Goal: Find specific page/section: Find specific page/section

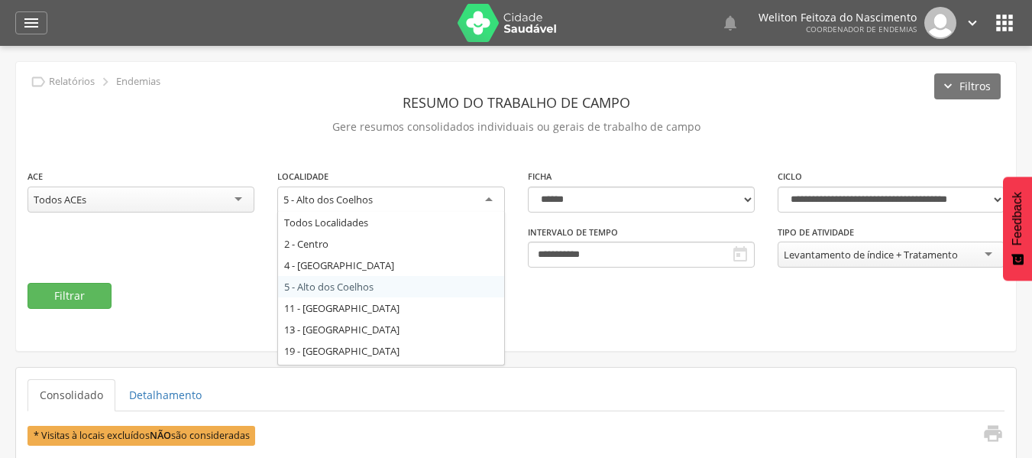
click at [488, 195] on div "5 - Alto dos Coelhos" at bounding box center [390, 199] width 227 height 27
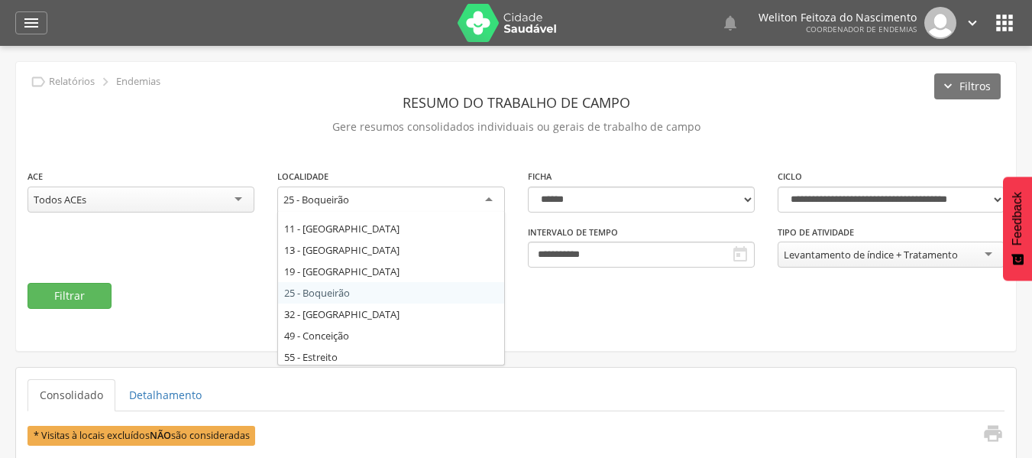
click at [490, 201] on div "25 - Boqueirão" at bounding box center [390, 199] width 227 height 27
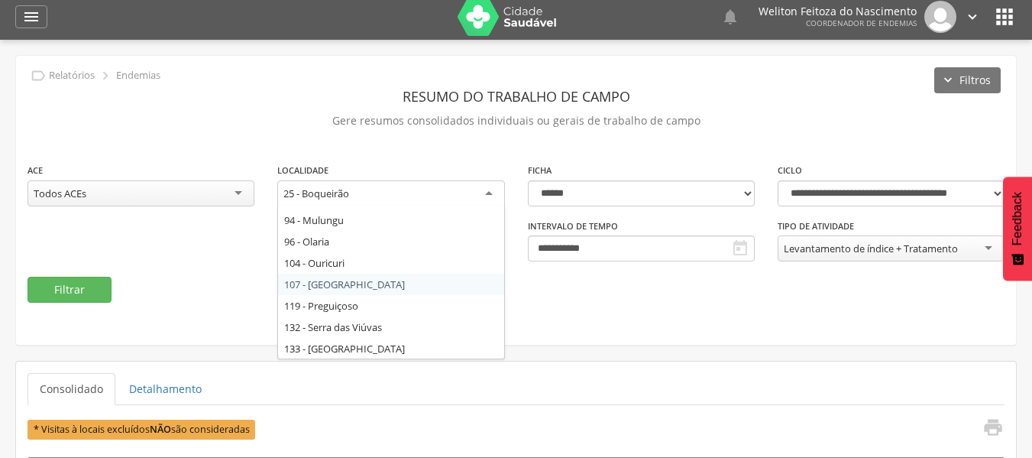
scroll to position [296, 0]
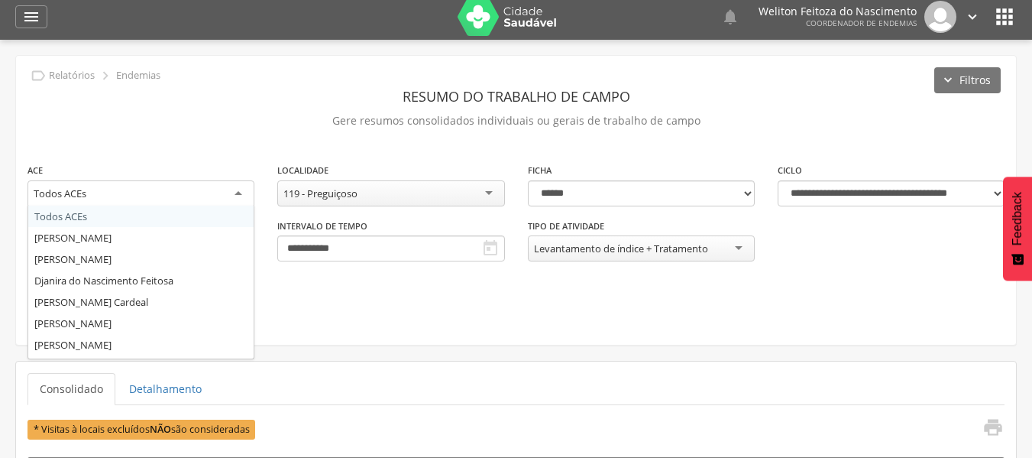
click at [240, 192] on div "Todos ACEs" at bounding box center [140, 193] width 227 height 27
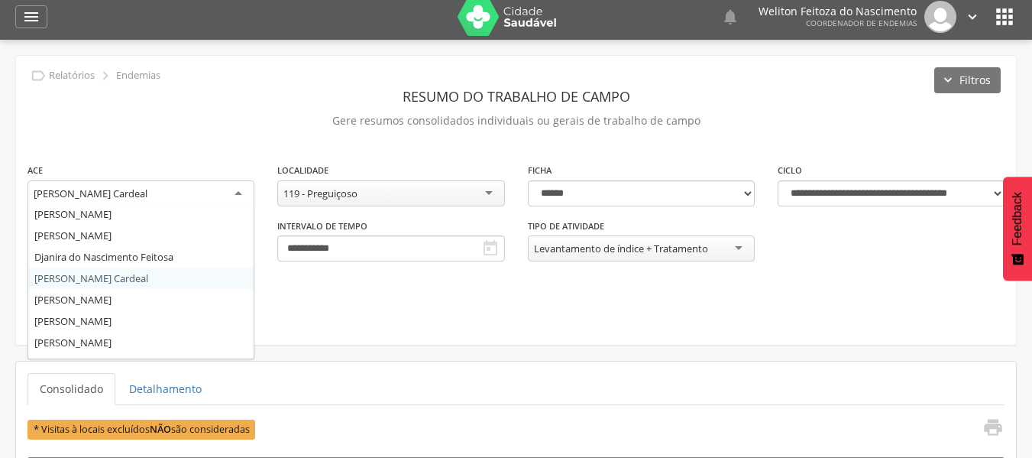
click at [243, 196] on div "[PERSON_NAME] Cardeal" at bounding box center [140, 193] width 227 height 27
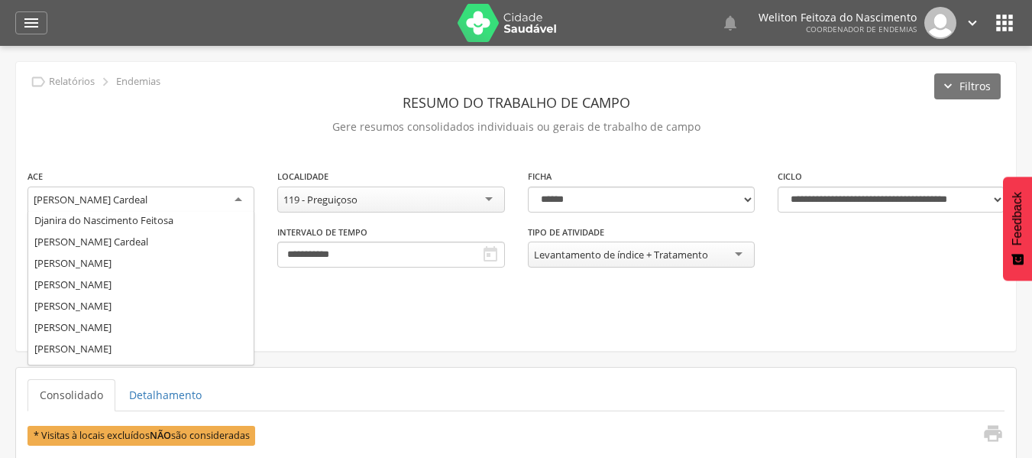
scroll to position [63, 0]
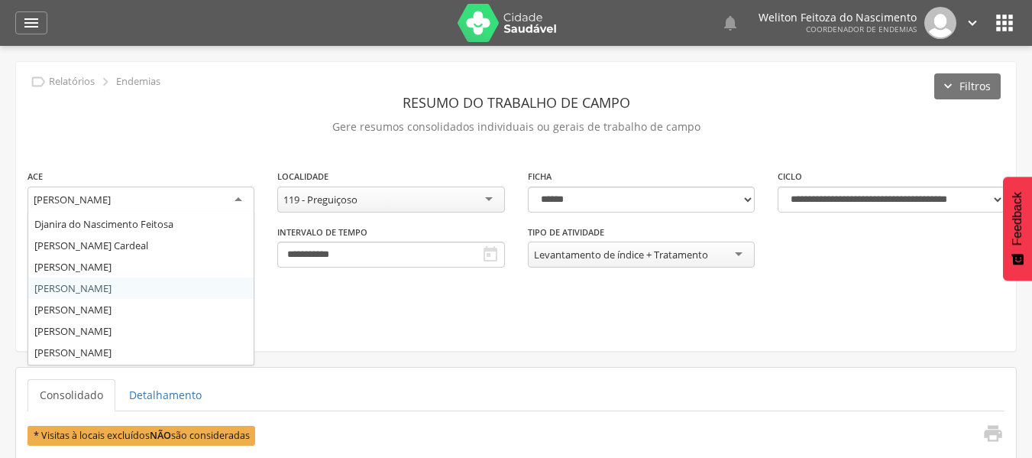
click at [243, 202] on div "[PERSON_NAME]" at bounding box center [140, 199] width 227 height 27
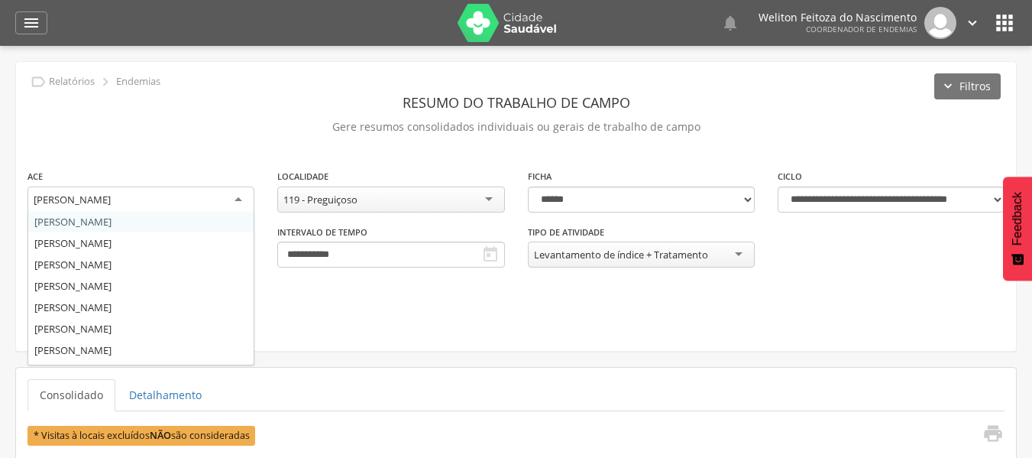
scroll to position [151, 0]
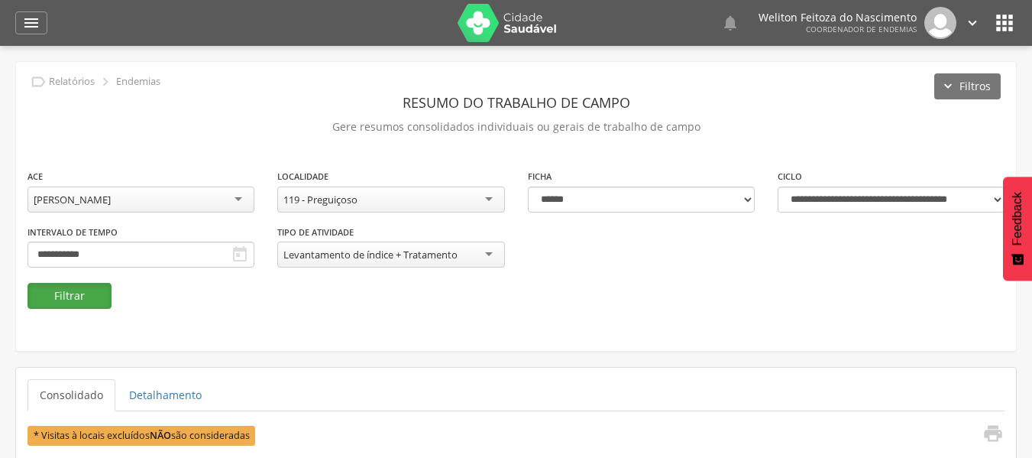
click at [86, 298] on button "Filtrar" at bounding box center [69, 296] width 84 height 26
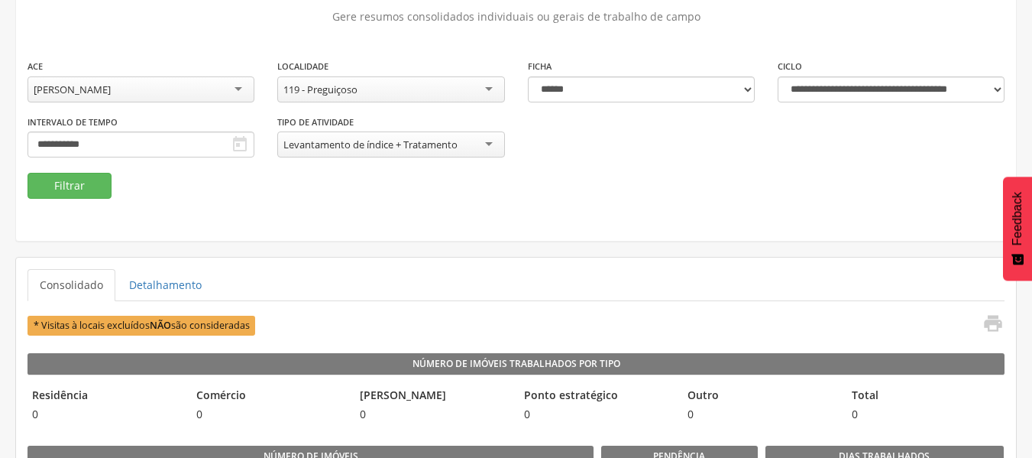
scroll to position [109, 0]
click at [644, 154] on div "**********" at bounding box center [516, 116] width 1000 height 115
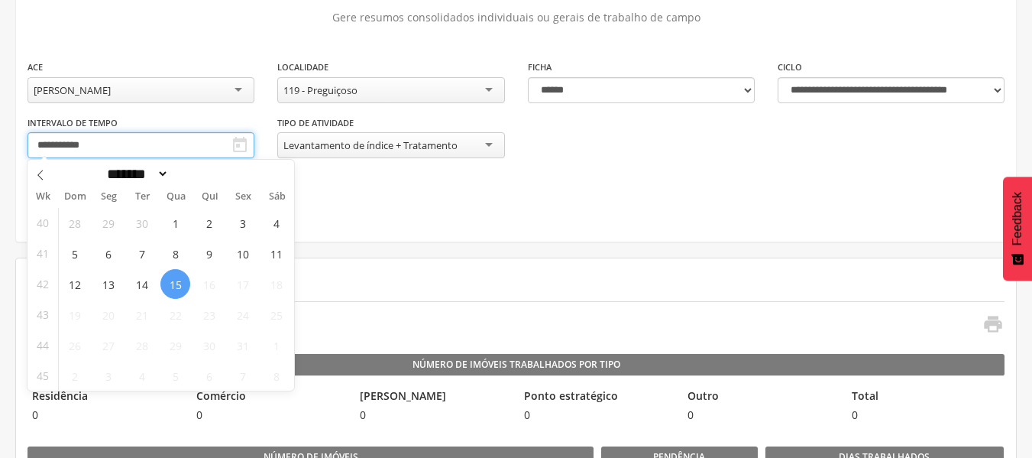
click at [251, 153] on input "**********" at bounding box center [140, 145] width 227 height 26
click at [238, 222] on span "3" at bounding box center [243, 223] width 30 height 30
type input "**********"
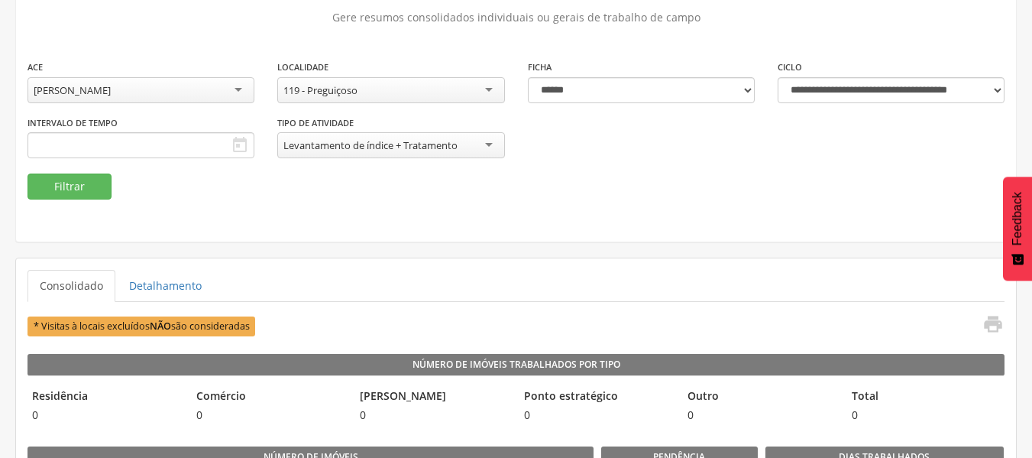
click at [356, 212] on div "**********" at bounding box center [516, 97] width 1000 height 289
click at [244, 150] on icon "" at bounding box center [240, 145] width 18 height 18
click at [236, 146] on icon "" at bounding box center [240, 145] width 18 height 18
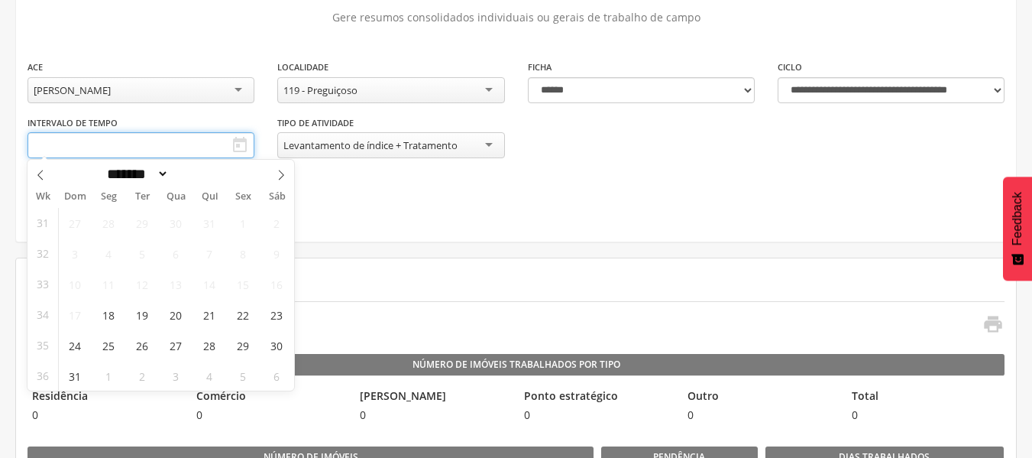
click at [167, 148] on input "text" at bounding box center [140, 145] width 227 height 26
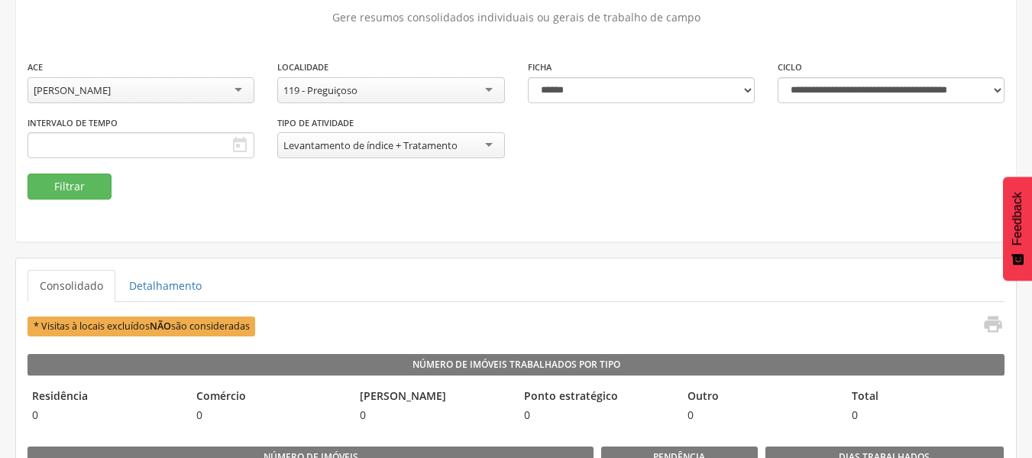
click at [435, 215] on div "**********" at bounding box center [516, 97] width 1000 height 289
click at [97, 190] on button "Filtrar" at bounding box center [69, 186] width 84 height 26
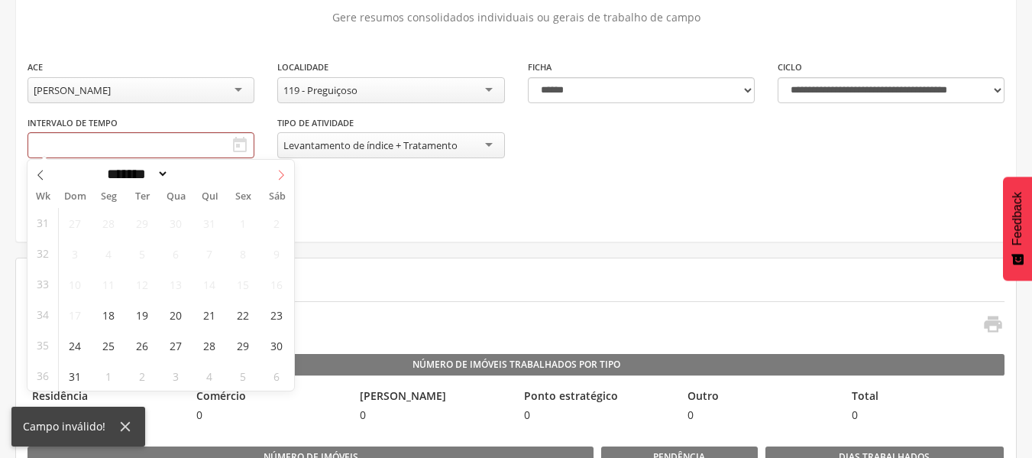
click at [285, 178] on icon at bounding box center [281, 175] width 11 height 11
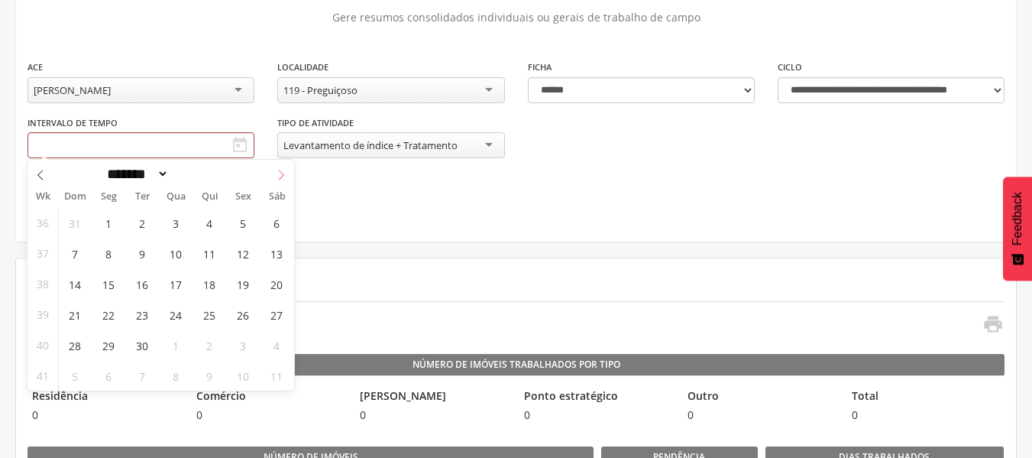
click at [285, 178] on icon at bounding box center [281, 175] width 11 height 11
select select "*"
click at [237, 231] on span "3" at bounding box center [243, 223] width 30 height 30
type input "**********"
click at [237, 231] on span "3" at bounding box center [243, 223] width 30 height 30
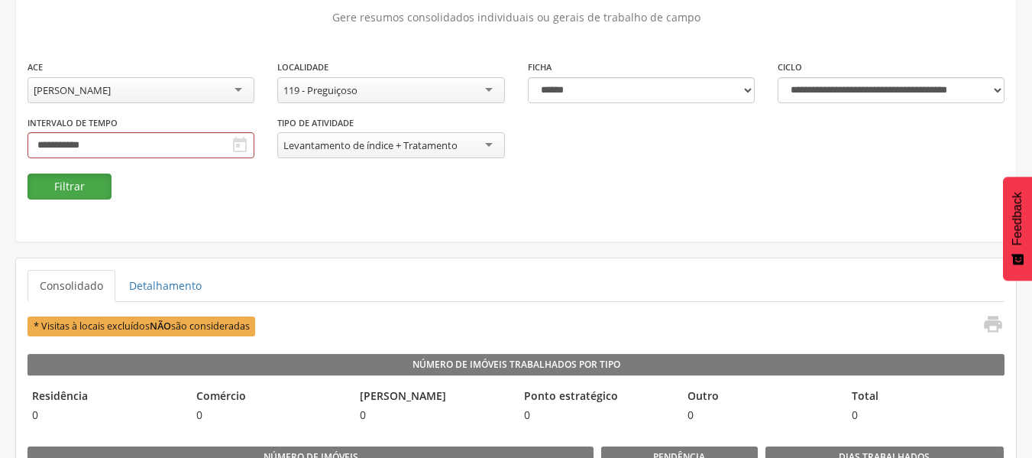
click at [69, 187] on button "Filtrar" at bounding box center [69, 186] width 84 height 26
click at [178, 285] on link "Detalhamento" at bounding box center [165, 286] width 97 height 32
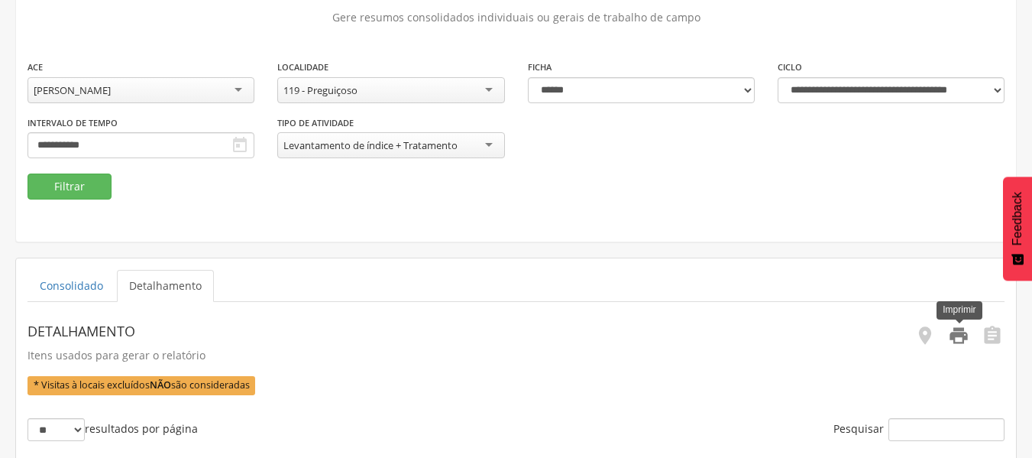
click at [960, 336] on icon "" at bounding box center [958, 335] width 21 height 21
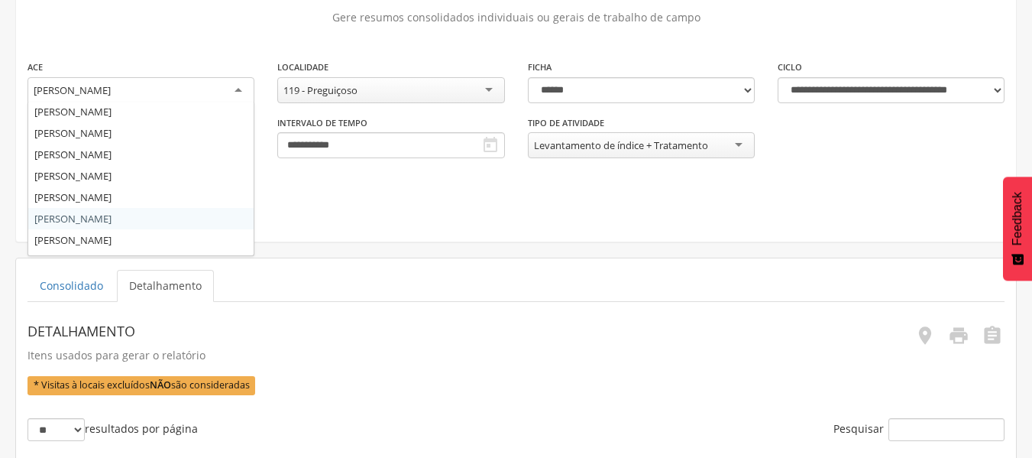
click at [237, 92] on div "[PERSON_NAME]" at bounding box center [140, 90] width 227 height 27
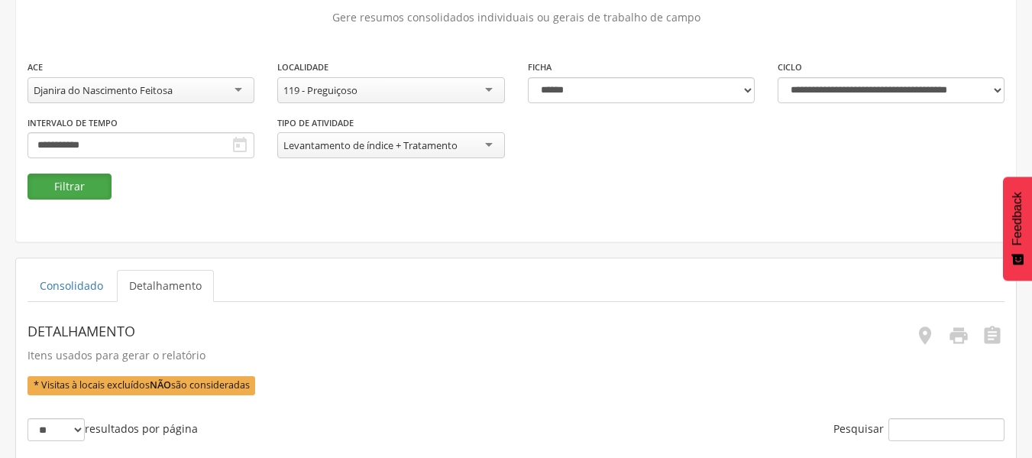
click at [95, 186] on button "Filtrar" at bounding box center [69, 186] width 84 height 26
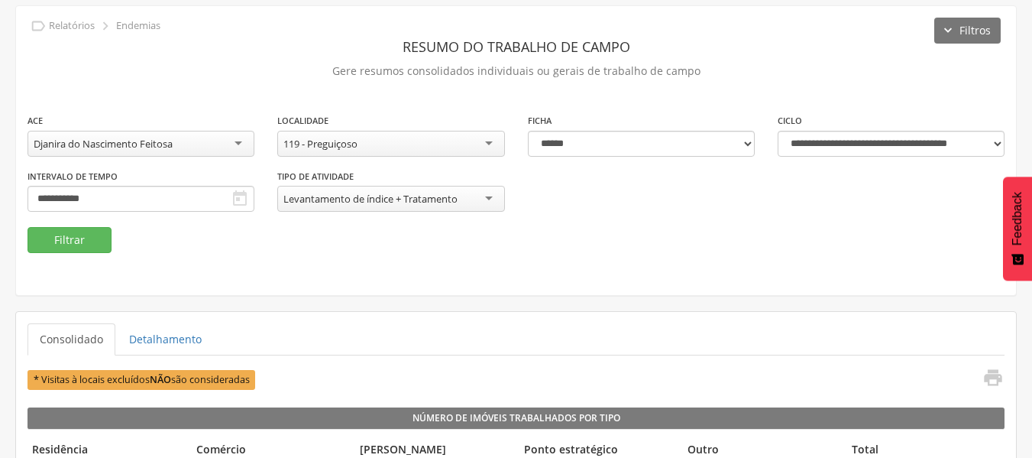
scroll to position [109, 0]
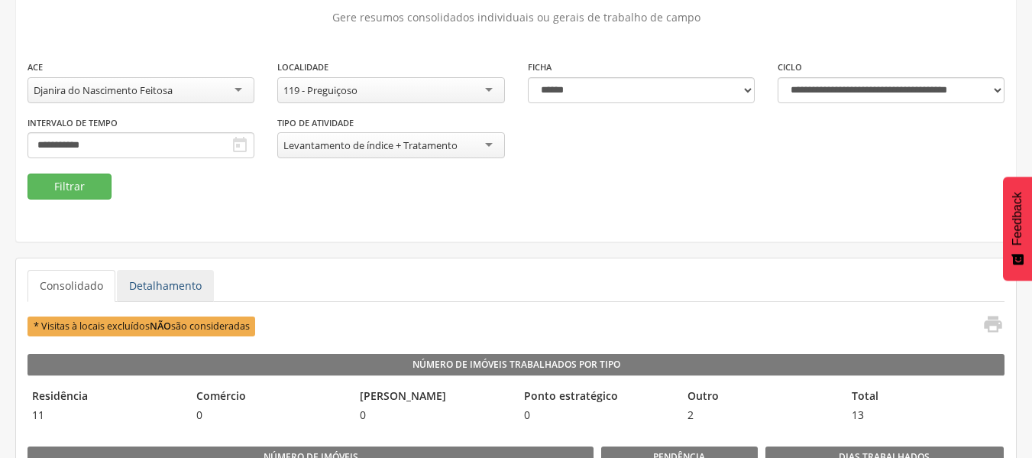
click at [176, 283] on link "Detalhamento" at bounding box center [165, 286] width 97 height 32
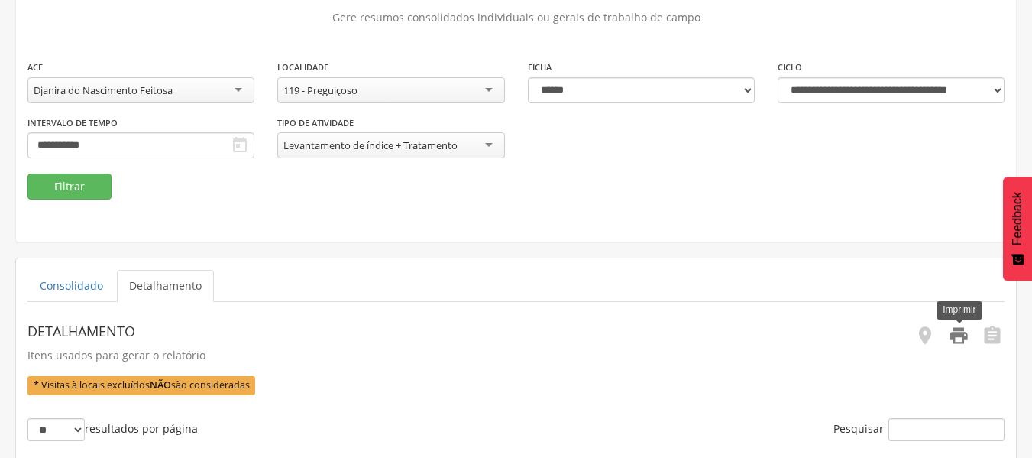
click at [968, 341] on icon "" at bounding box center [958, 335] width 21 height 21
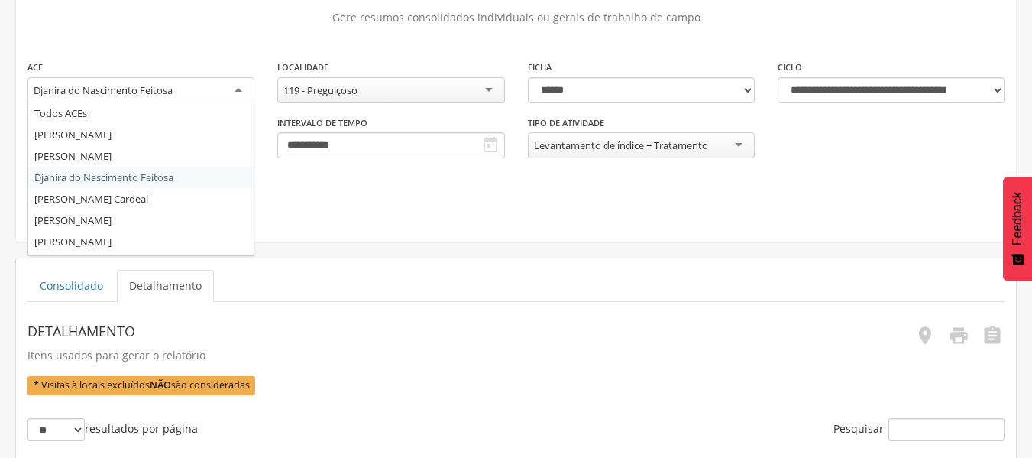
click at [244, 92] on div "Djanira do Nascimento Feitosa" at bounding box center [140, 90] width 227 height 27
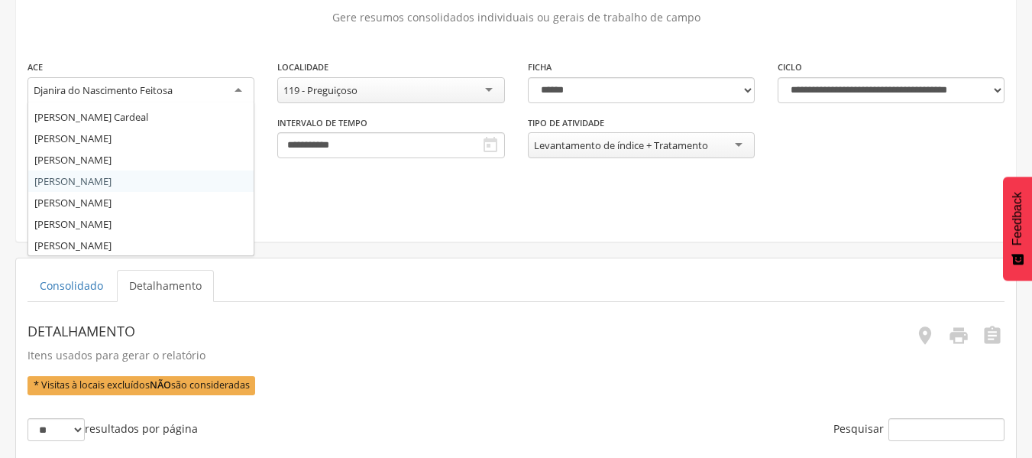
scroll to position [0, 0]
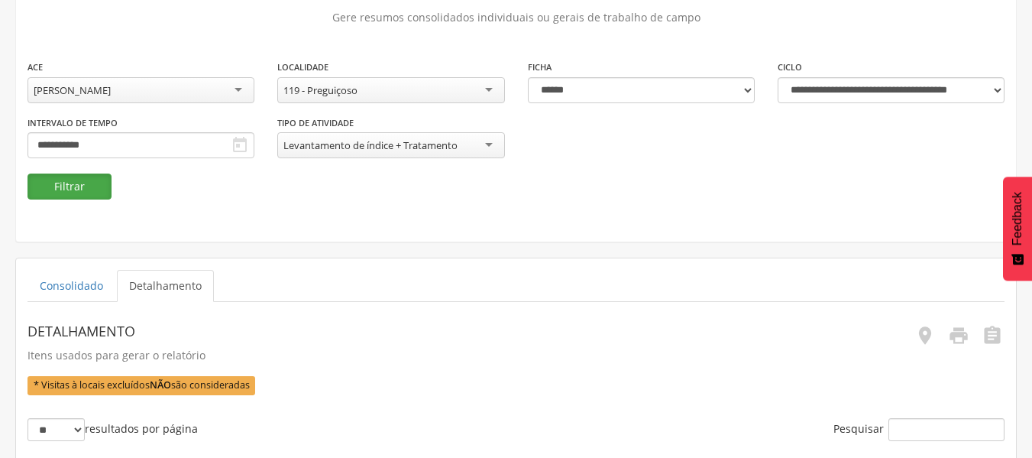
click at [89, 183] on button "Filtrar" at bounding box center [69, 186] width 84 height 26
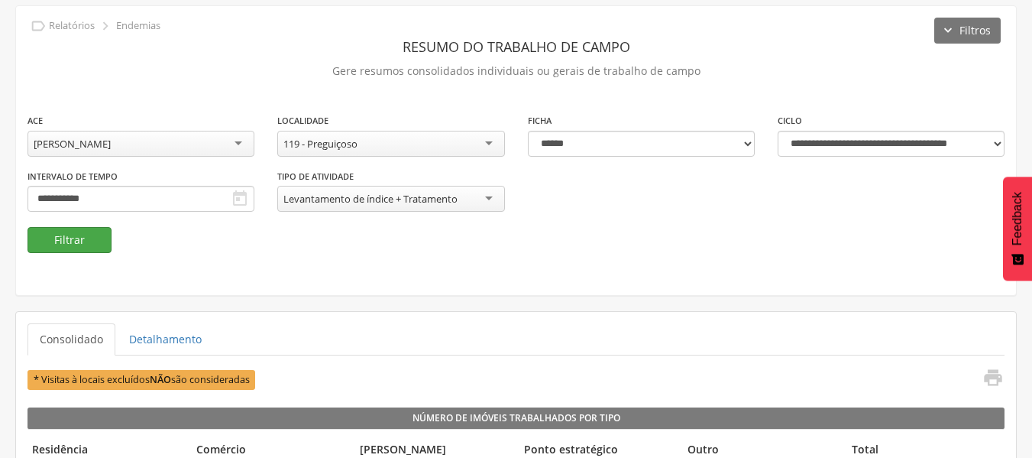
scroll to position [109, 0]
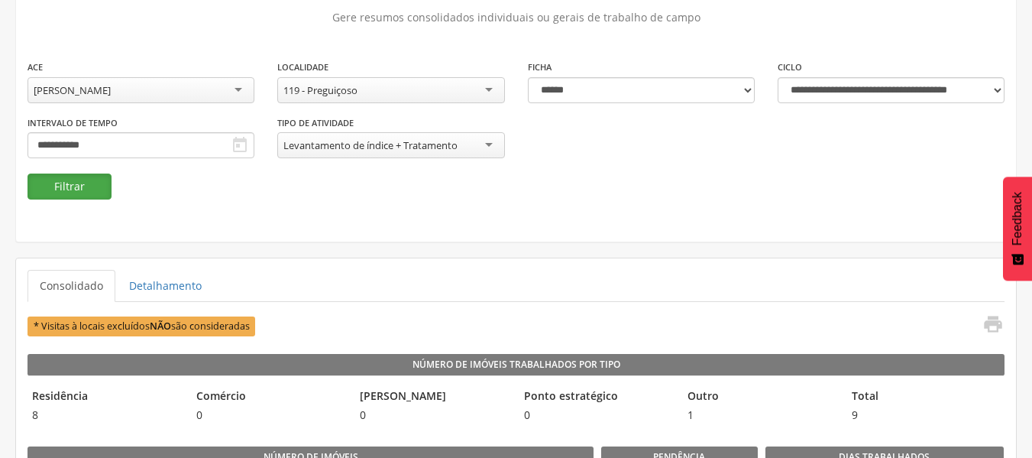
click at [79, 184] on button "Filtrar" at bounding box center [69, 186] width 84 height 26
click at [994, 328] on icon "" at bounding box center [992, 323] width 21 height 21
click at [141, 292] on link "Detalhamento" at bounding box center [165, 286] width 97 height 32
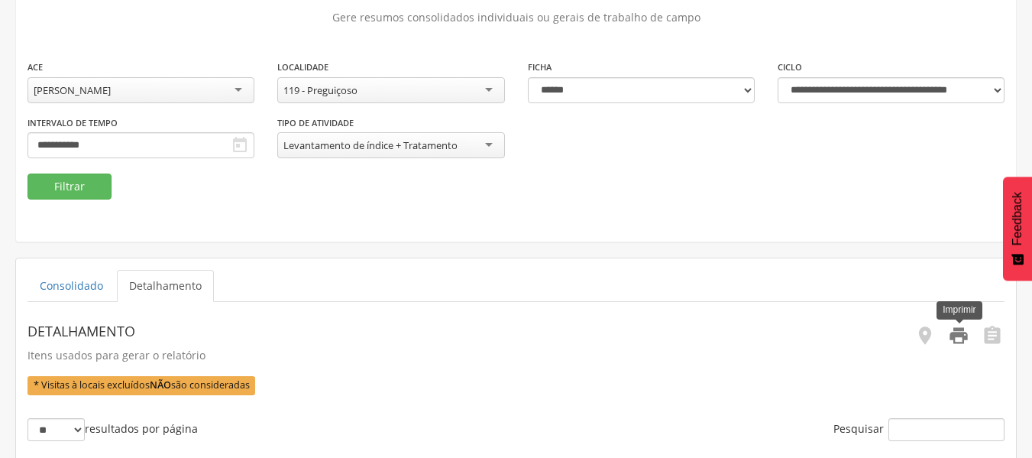
click at [960, 339] on icon "" at bounding box center [958, 335] width 21 height 21
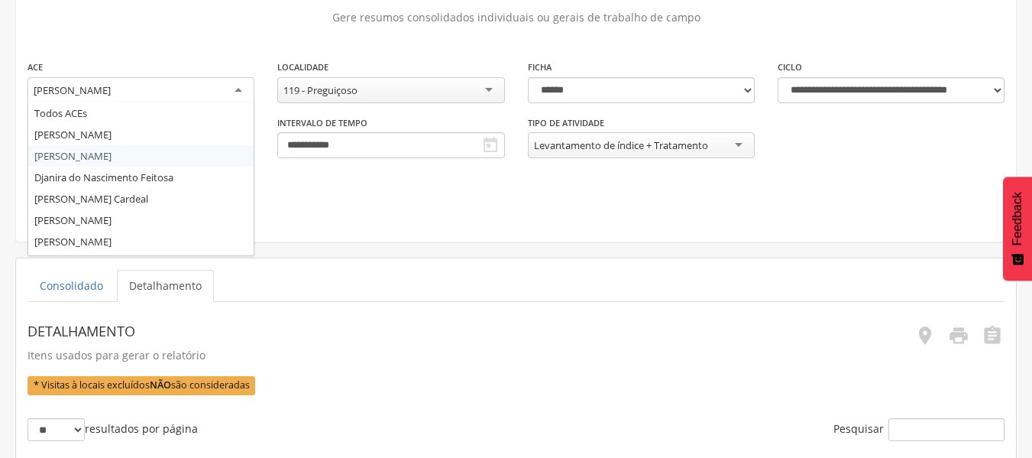
click at [235, 86] on div "[PERSON_NAME]" at bounding box center [140, 90] width 227 height 27
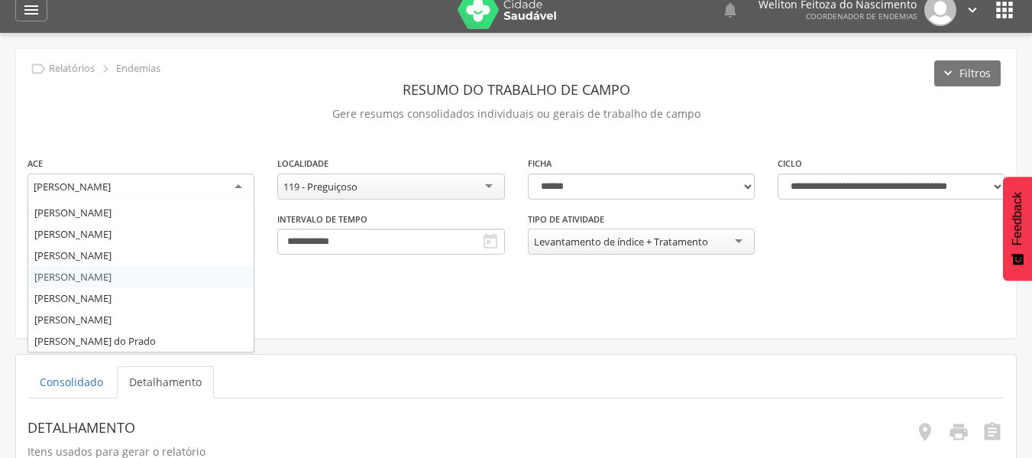
scroll to position [169, 0]
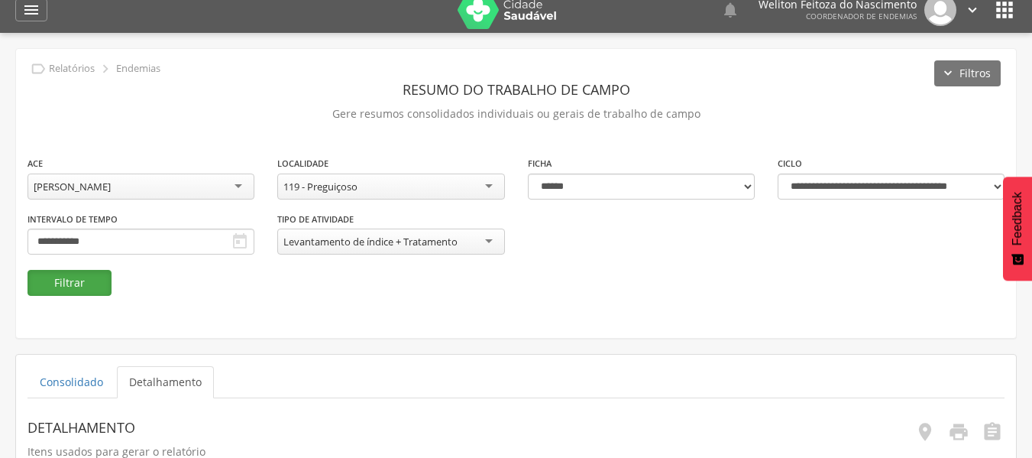
click at [82, 284] on button "Filtrar" at bounding box center [69, 283] width 84 height 26
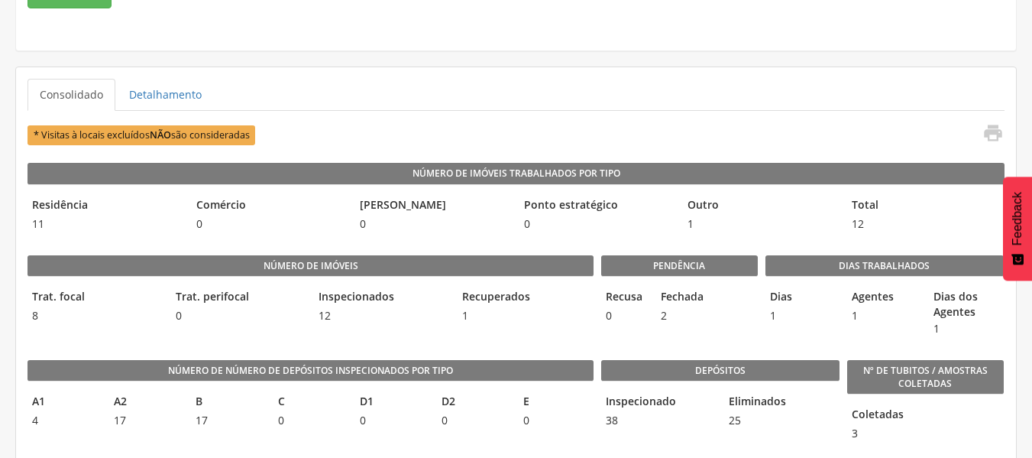
scroll to position [301, 0]
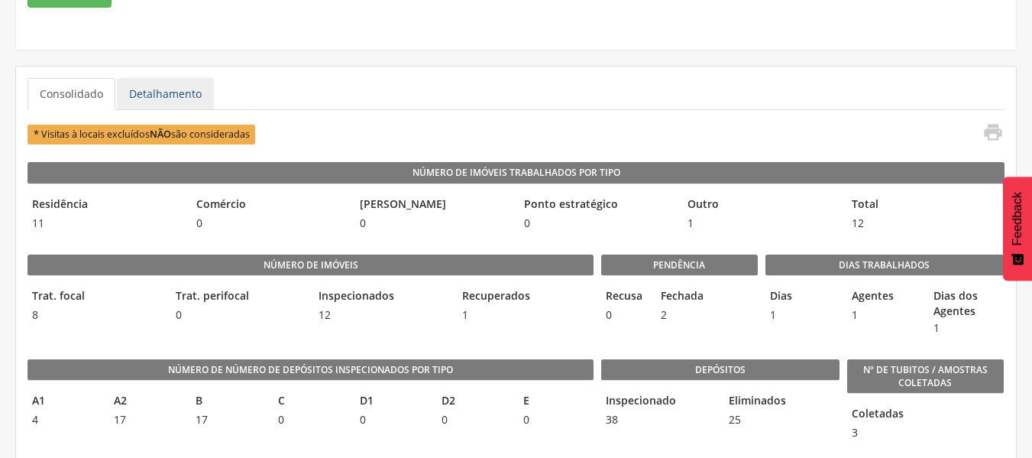
click at [188, 95] on link "Detalhamento" at bounding box center [165, 94] width 97 height 32
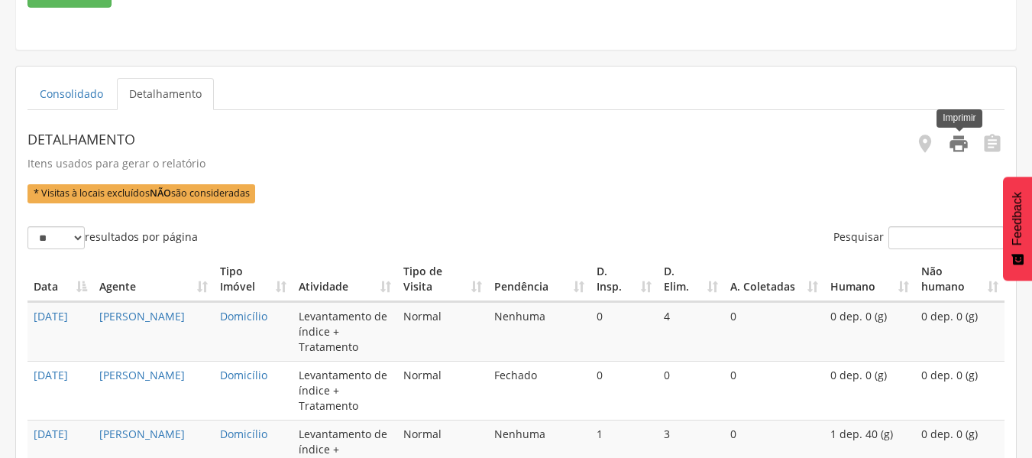
click at [955, 148] on icon "" at bounding box center [958, 143] width 21 height 21
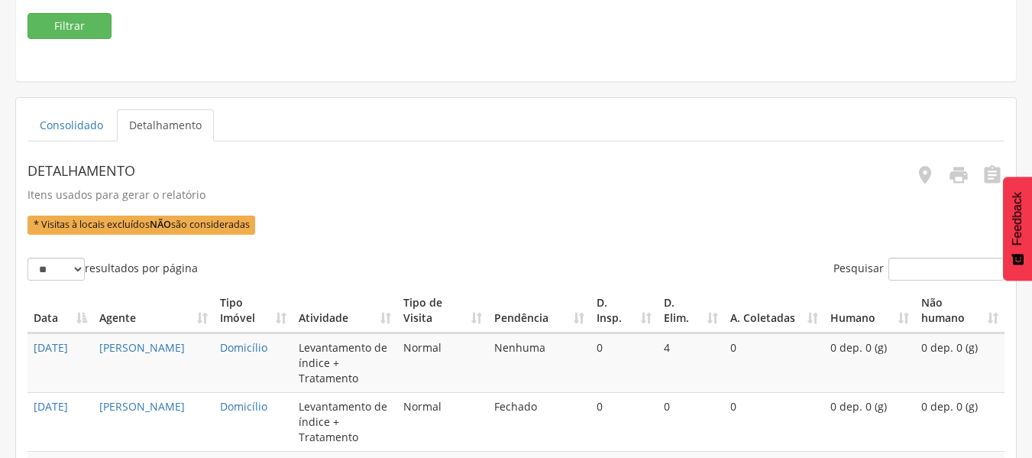
scroll to position [0, 0]
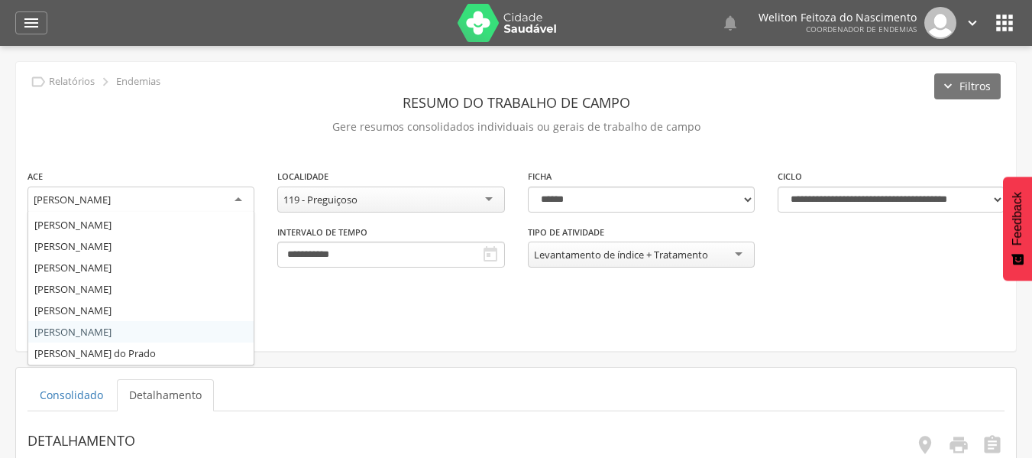
click at [244, 199] on div "[PERSON_NAME]" at bounding box center [140, 199] width 227 height 27
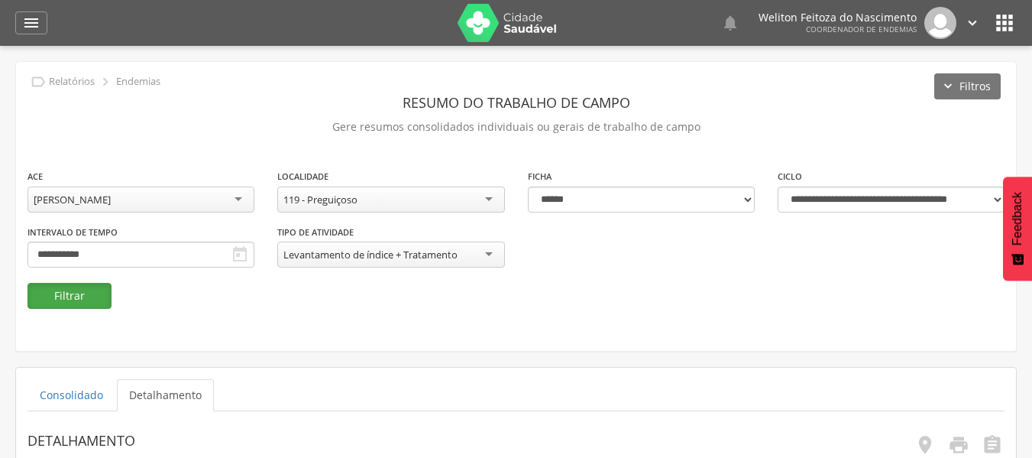
click at [74, 299] on button "Filtrar" at bounding box center [69, 296] width 84 height 26
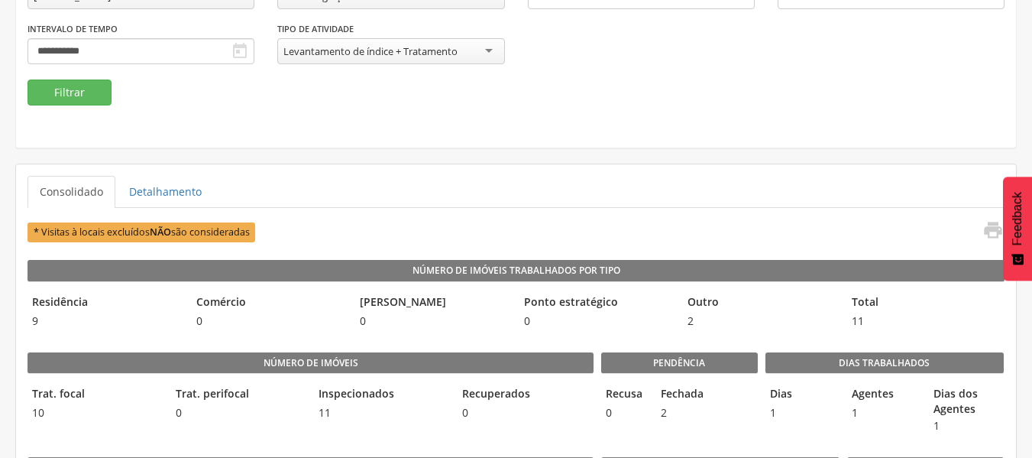
scroll to position [204, 0]
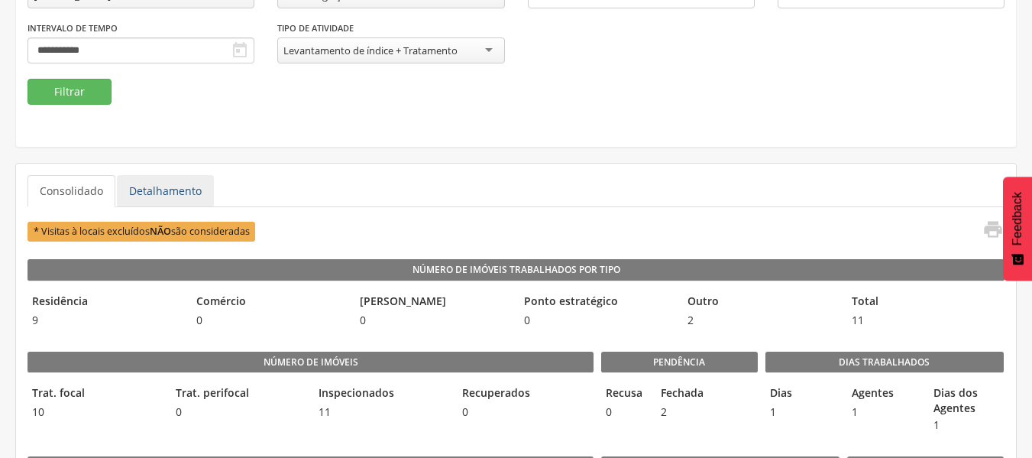
click at [160, 194] on link "Detalhamento" at bounding box center [165, 191] width 97 height 32
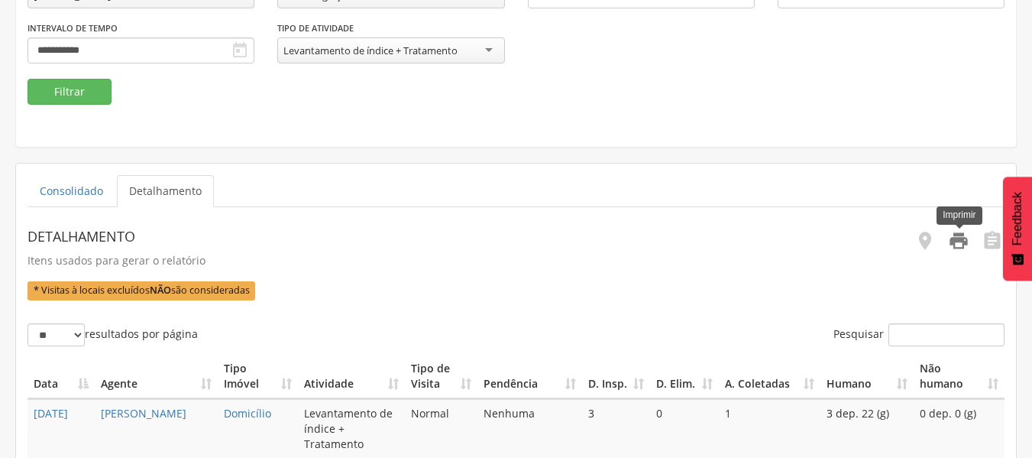
click at [958, 248] on icon "" at bounding box center [958, 240] width 21 height 21
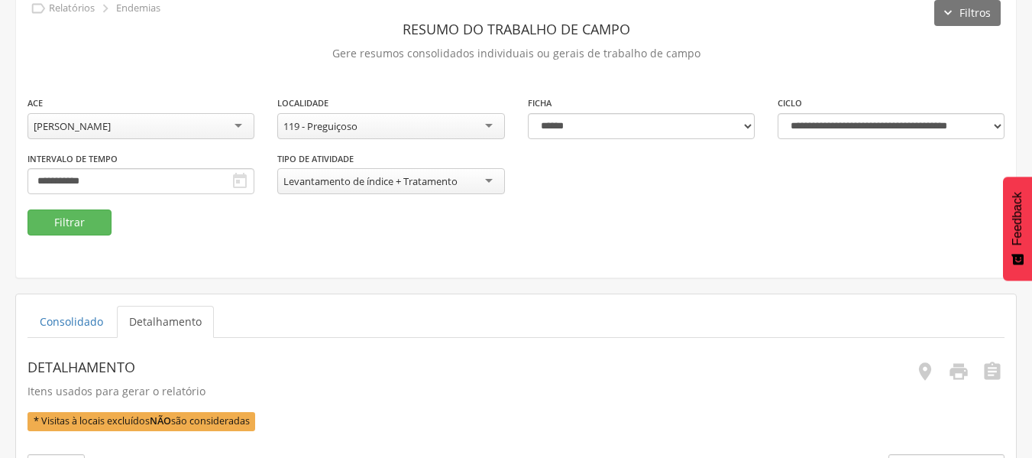
scroll to position [68, 0]
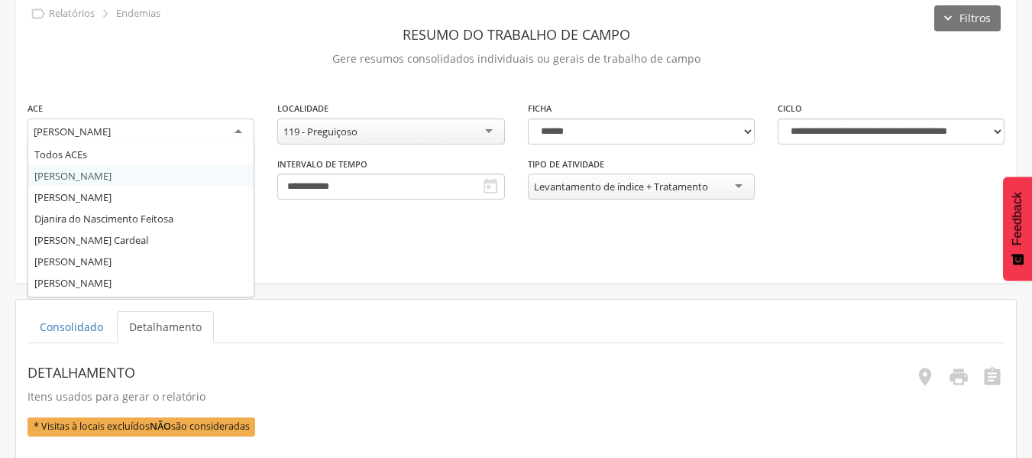
click at [237, 126] on div "[PERSON_NAME]" at bounding box center [140, 131] width 227 height 27
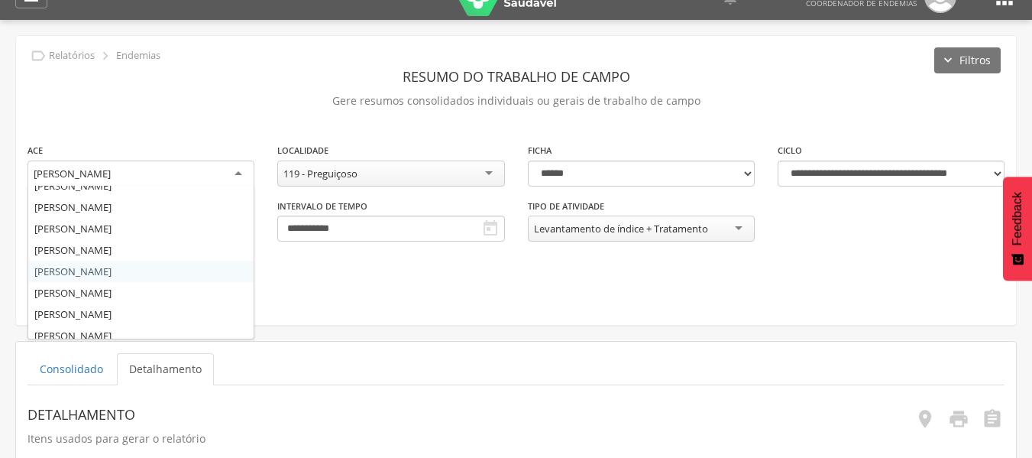
scroll to position [87, 0]
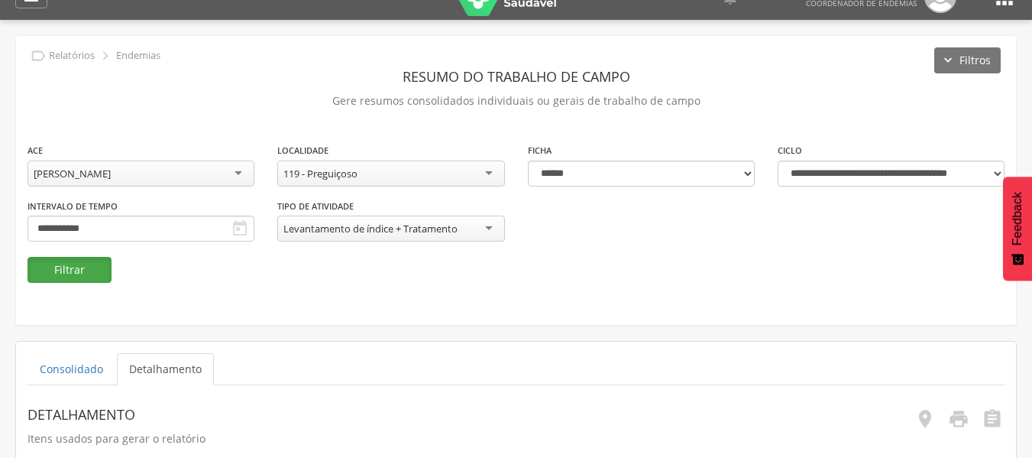
click at [88, 270] on button "Filtrar" at bounding box center [69, 270] width 84 height 26
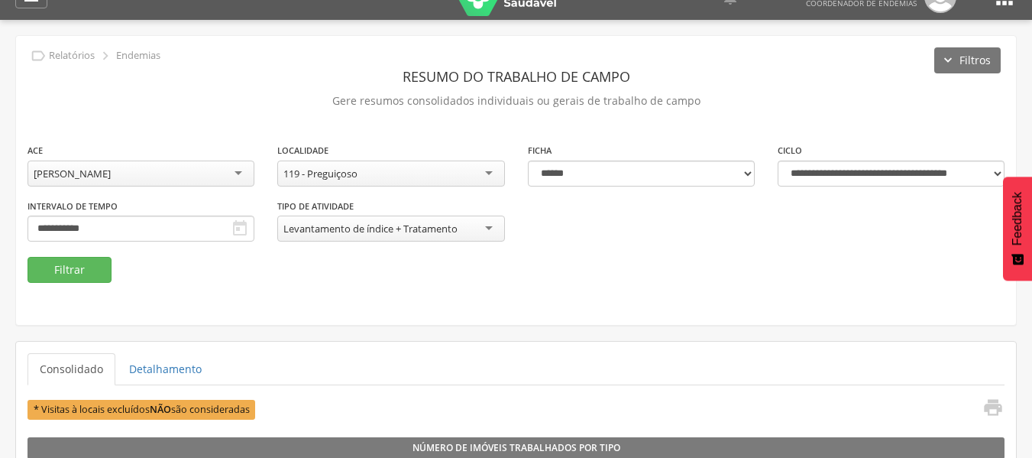
scroll to position [45, 0]
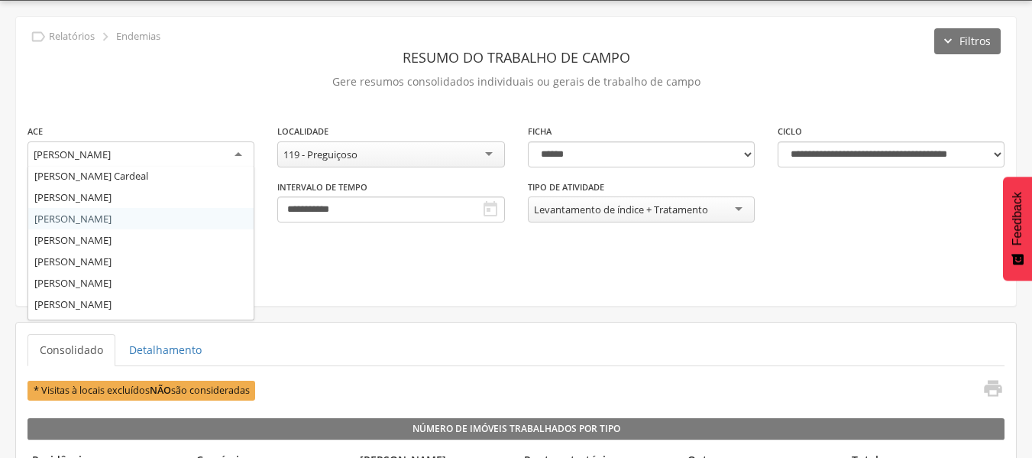
click at [241, 156] on div "[PERSON_NAME]" at bounding box center [140, 154] width 227 height 27
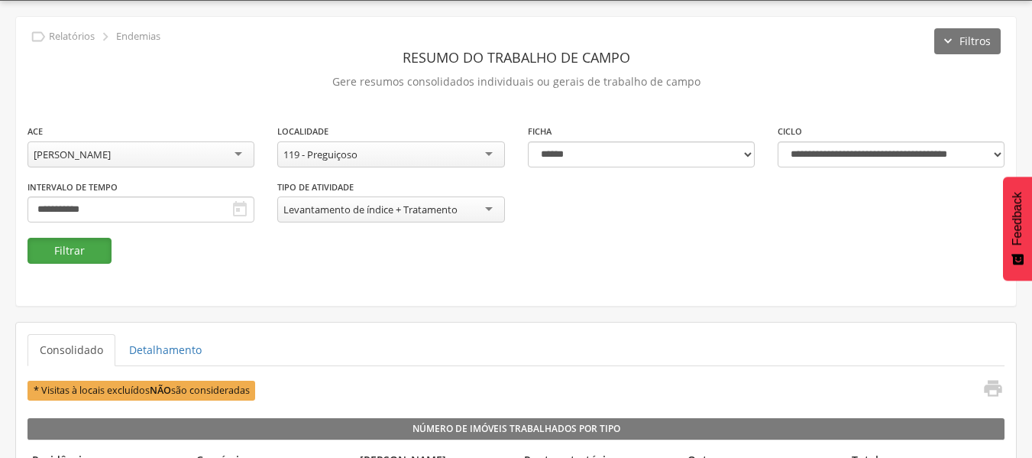
click at [88, 257] on button "Filtrar" at bounding box center [69, 251] width 84 height 26
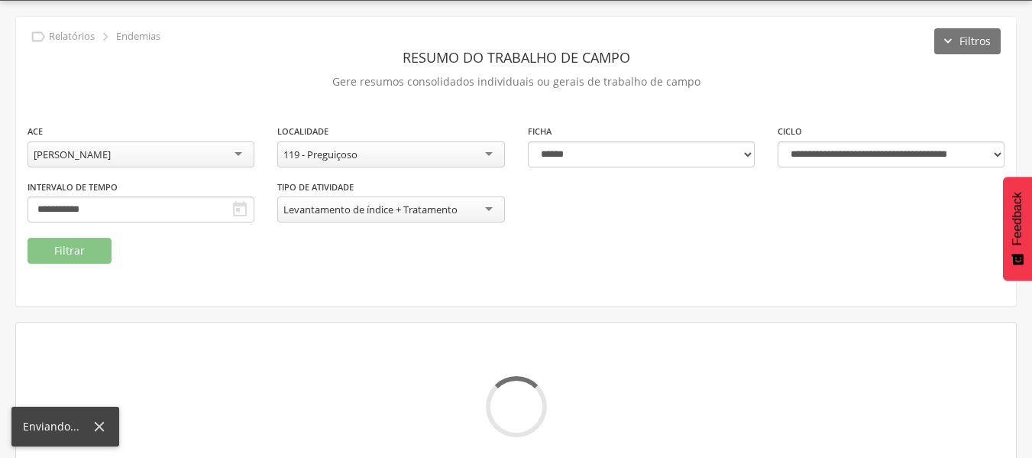
scroll to position [56, 0]
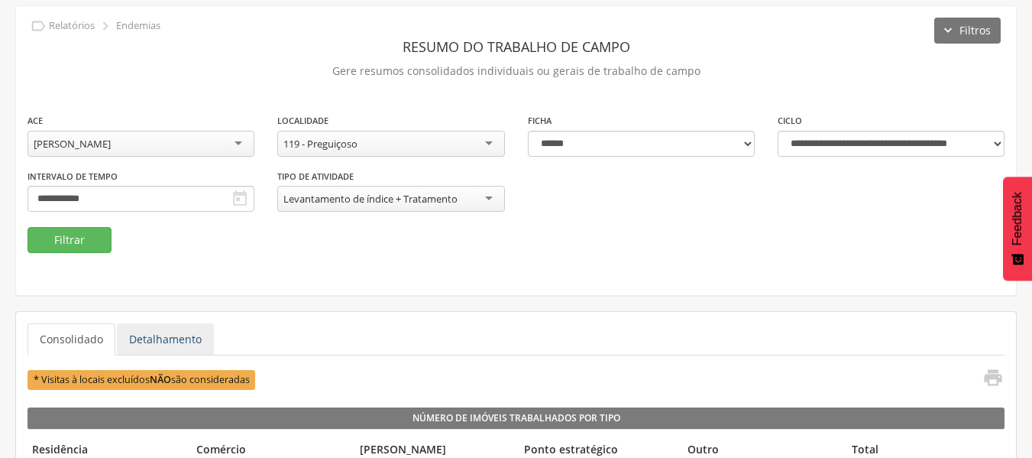
click at [170, 343] on link "Detalhamento" at bounding box center [165, 339] width 97 height 32
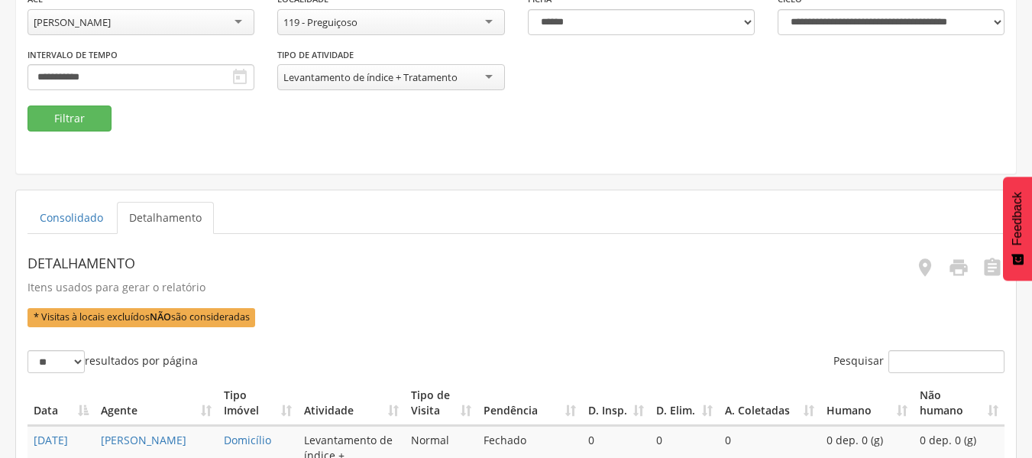
scroll to position [175, 0]
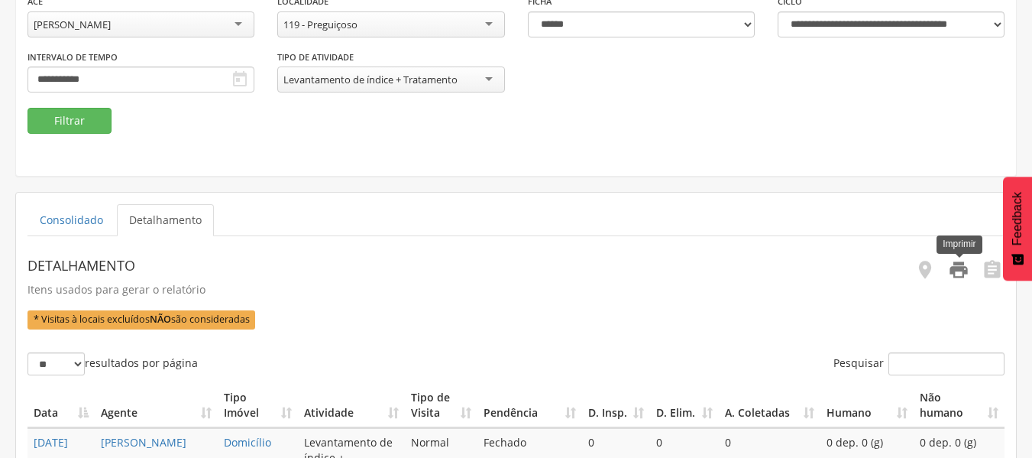
click at [957, 271] on icon "" at bounding box center [958, 269] width 21 height 21
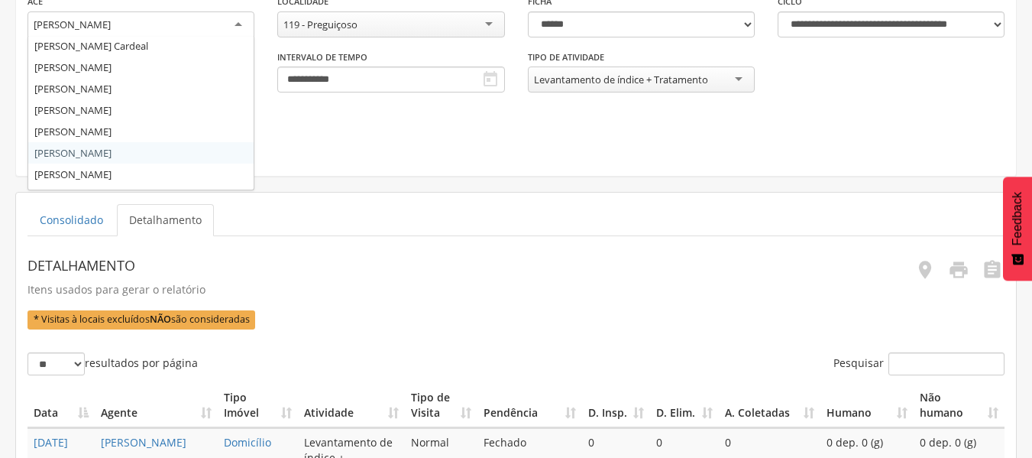
click at [239, 26] on div "[PERSON_NAME]" at bounding box center [140, 24] width 227 height 27
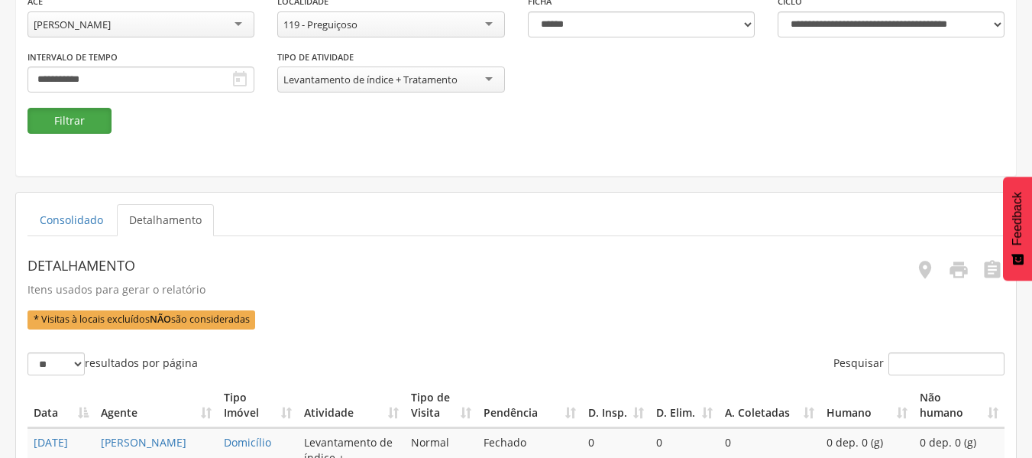
click at [72, 128] on button "Filtrar" at bounding box center [69, 121] width 84 height 26
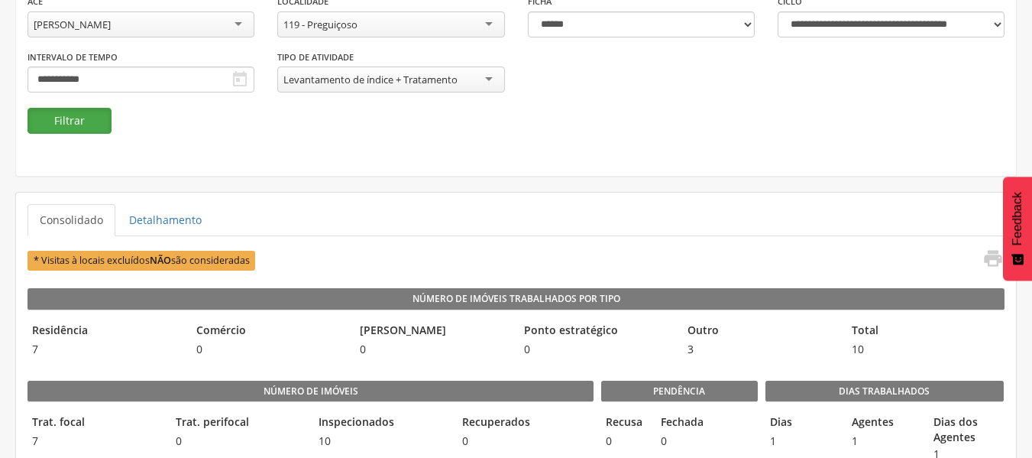
click at [72, 128] on button "Filtrar" at bounding box center [69, 121] width 84 height 26
click at [162, 228] on link "Detalhamento" at bounding box center [165, 220] width 97 height 32
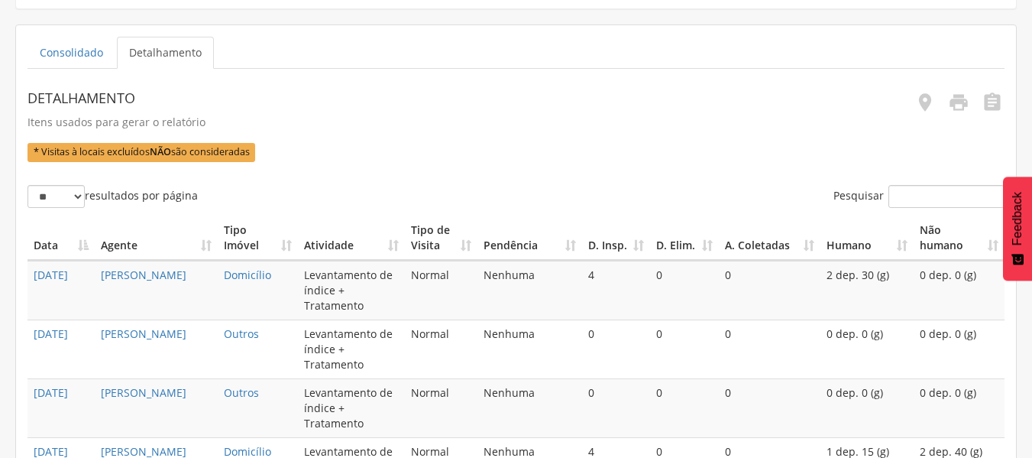
scroll to position [346, 0]
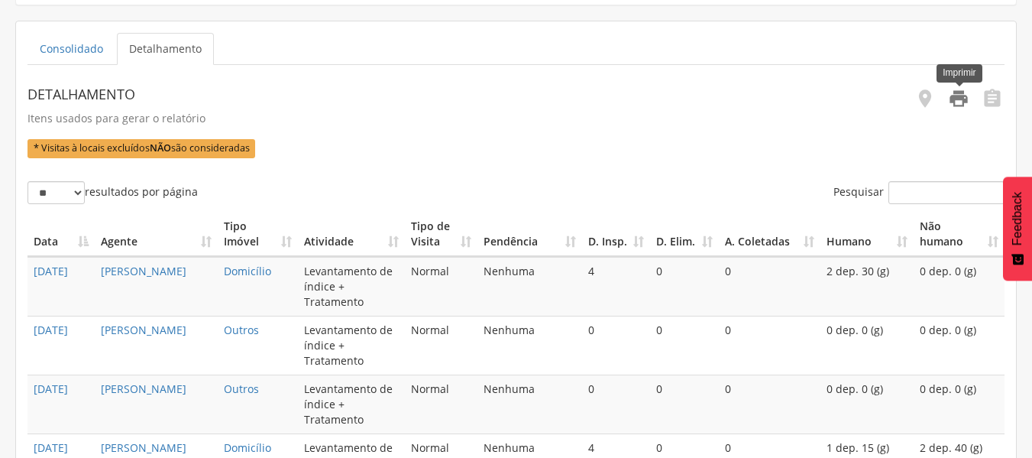
click at [955, 105] on icon "" at bounding box center [958, 98] width 21 height 21
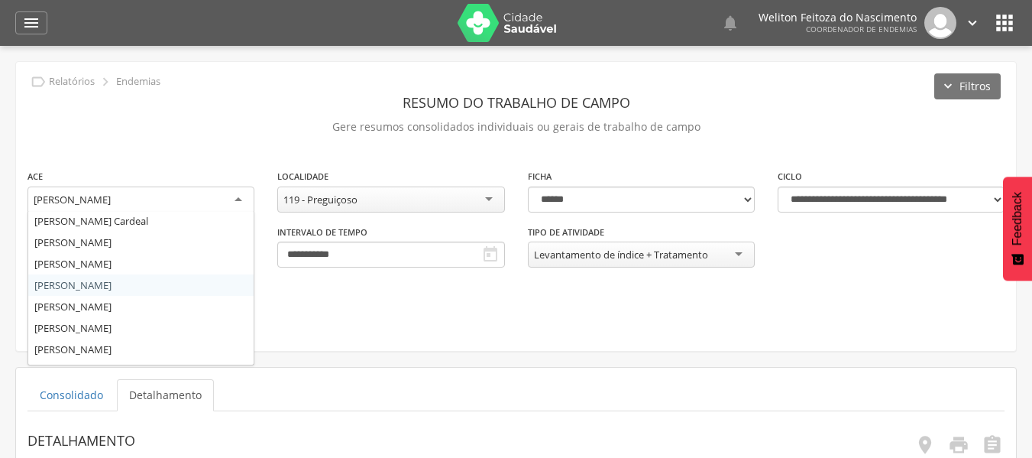
click at [239, 195] on div "[PERSON_NAME]" at bounding box center [140, 199] width 227 height 27
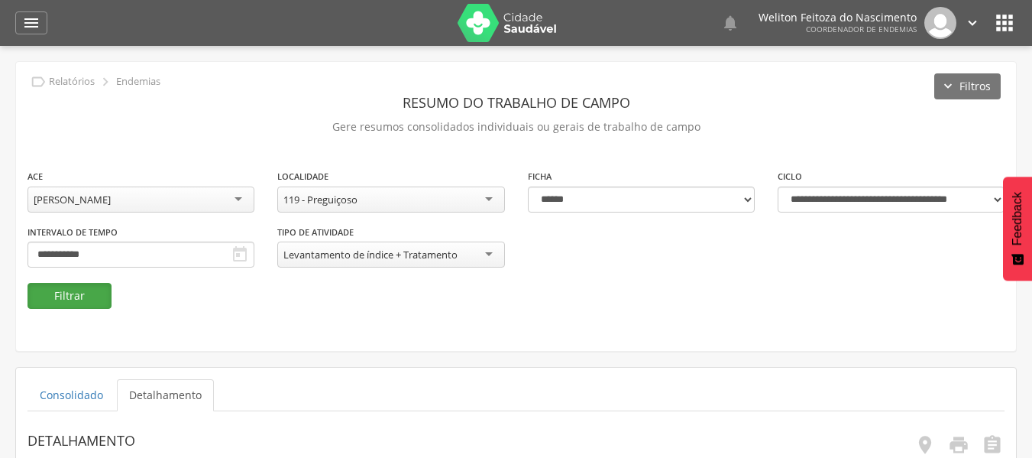
click at [85, 297] on button "Filtrar" at bounding box center [69, 296] width 84 height 26
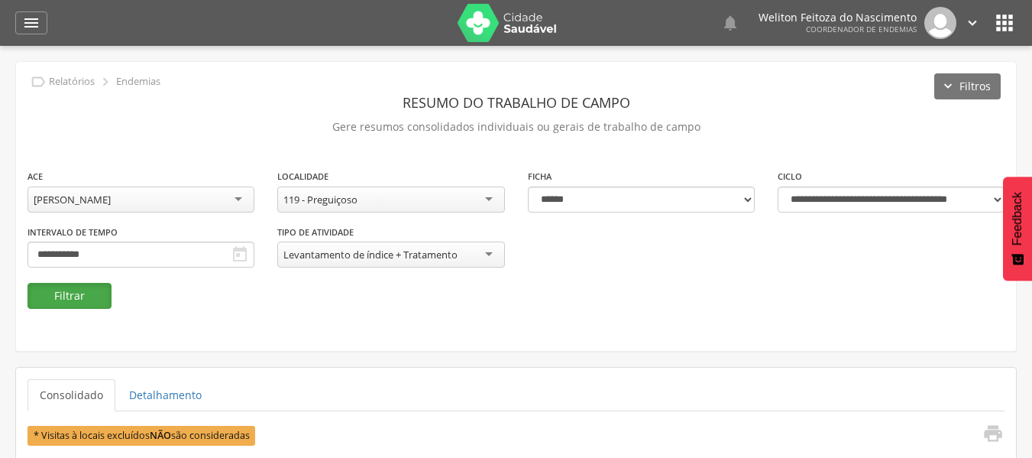
click at [85, 297] on button "Filtrar" at bounding box center [69, 296] width 84 height 26
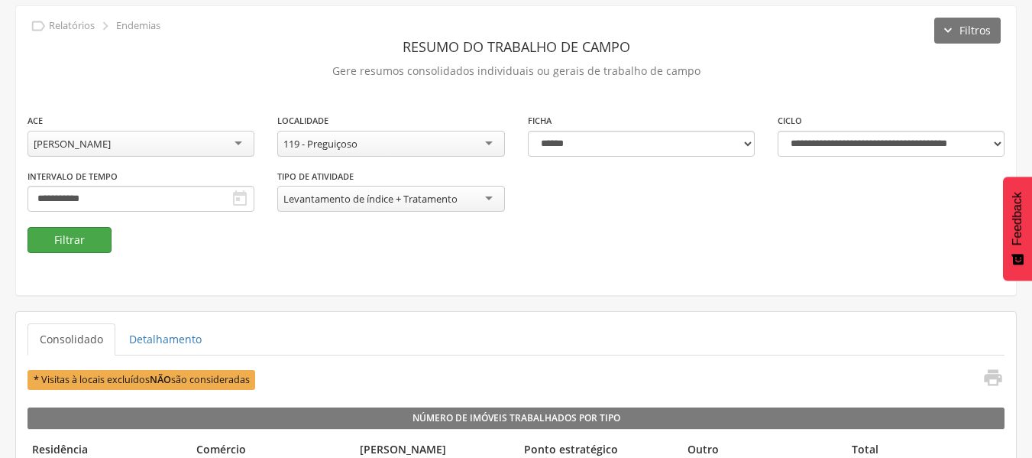
scroll to position [70, 0]
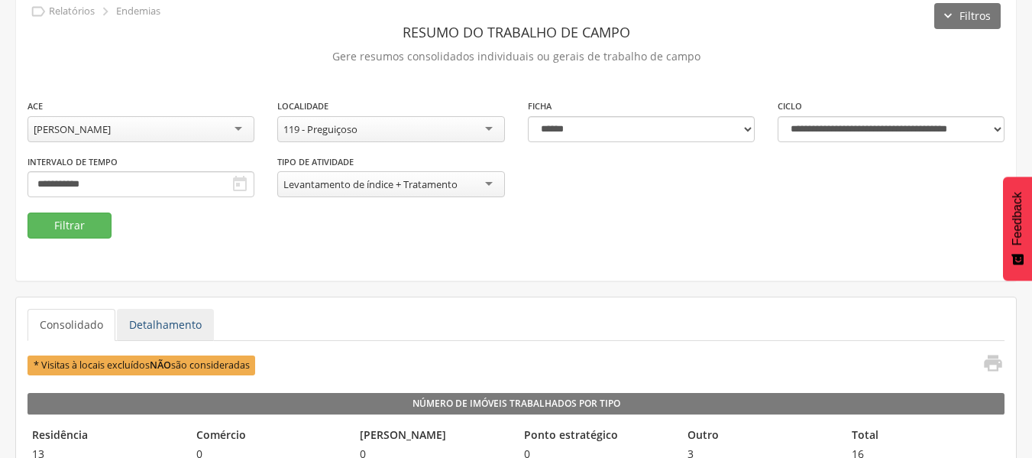
click at [161, 327] on link "Detalhamento" at bounding box center [165, 325] width 97 height 32
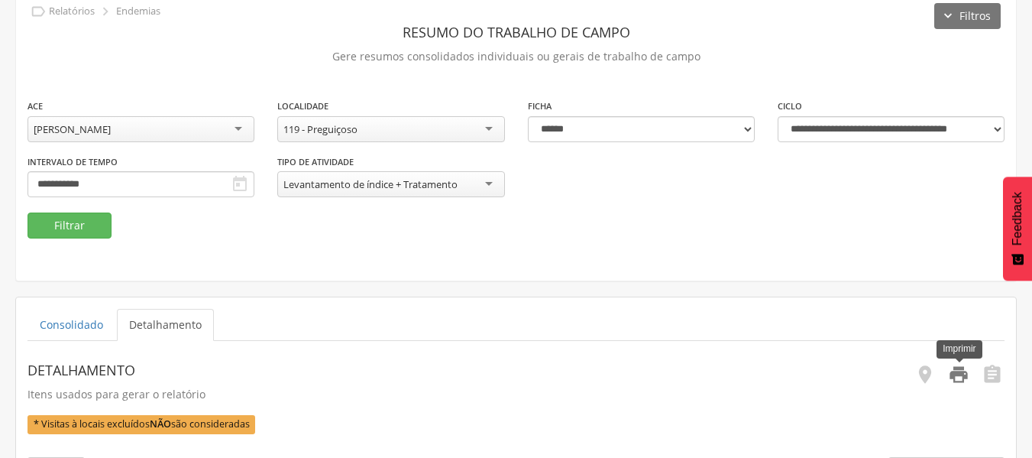
click at [958, 377] on icon "" at bounding box center [958, 374] width 21 height 21
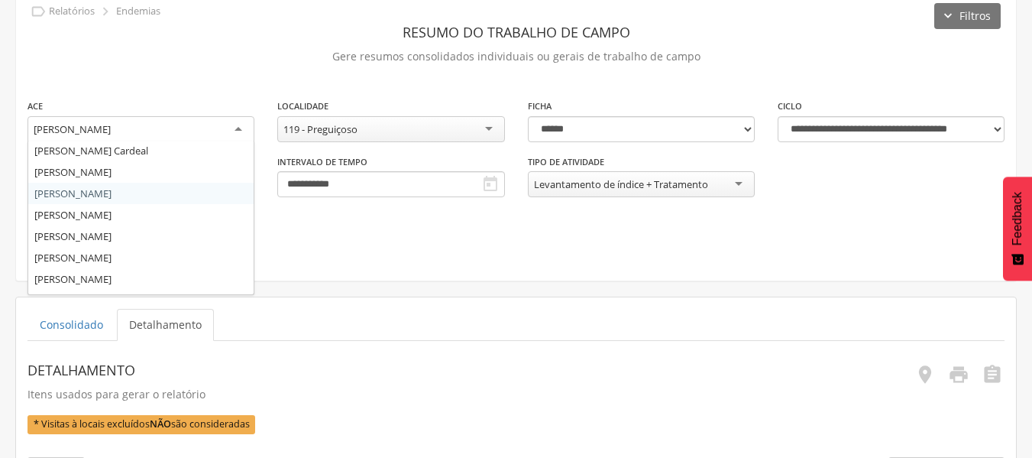
click at [240, 125] on div "[PERSON_NAME]" at bounding box center [140, 129] width 227 height 27
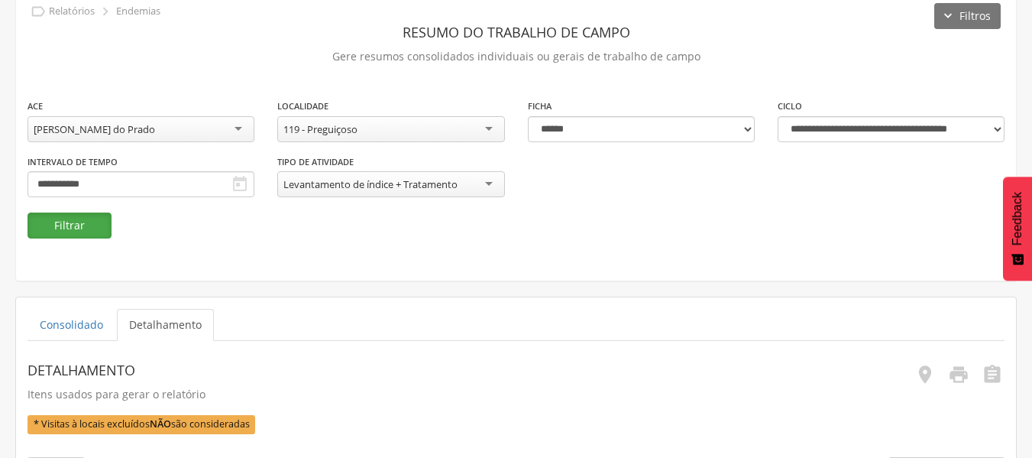
click at [83, 224] on button "Filtrar" at bounding box center [69, 225] width 84 height 26
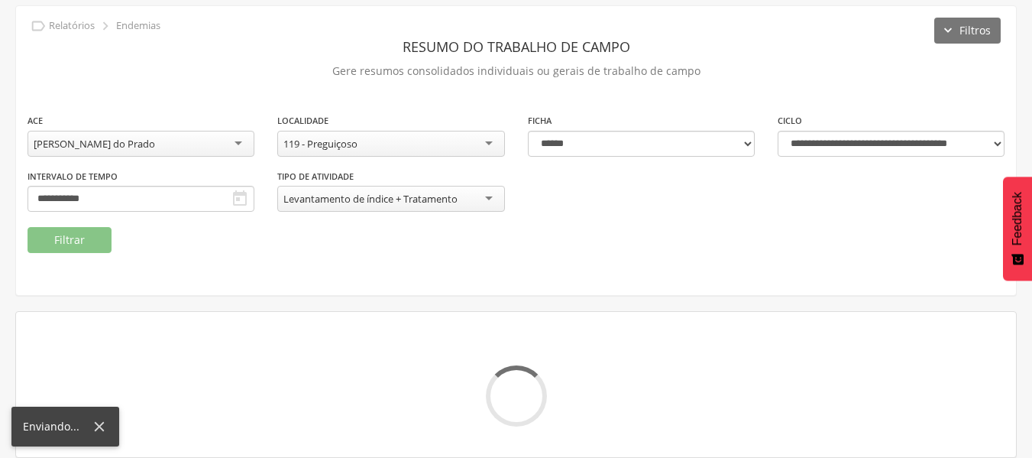
scroll to position [70, 0]
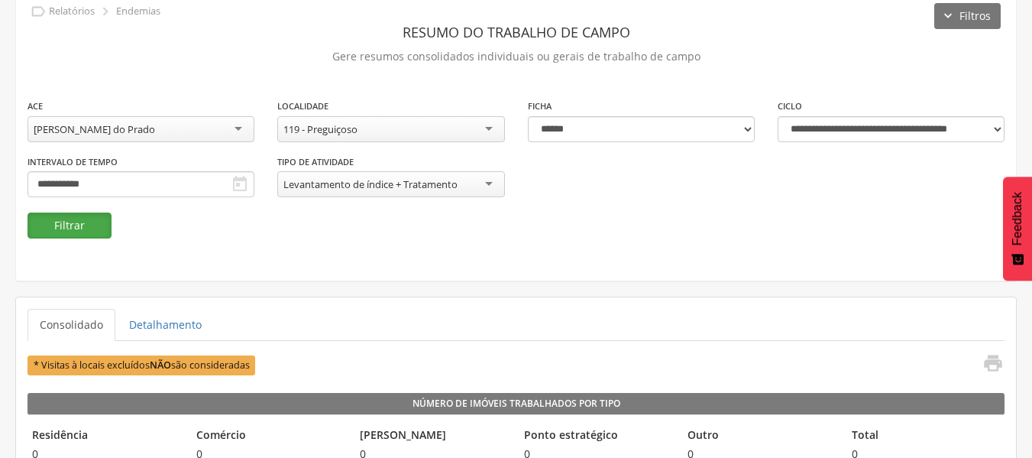
click at [100, 223] on button "Filtrar" at bounding box center [69, 225] width 84 height 26
click at [169, 327] on link "Detalhamento" at bounding box center [165, 325] width 97 height 32
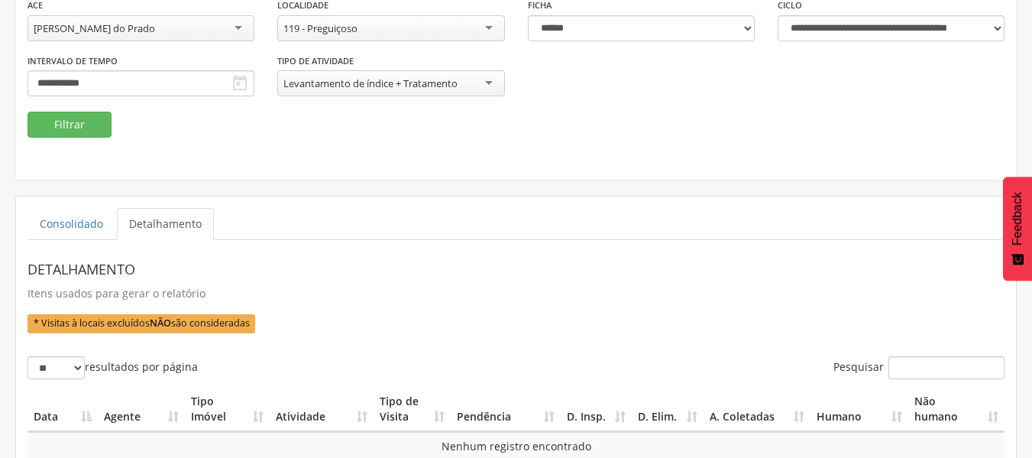
scroll to position [173, 0]
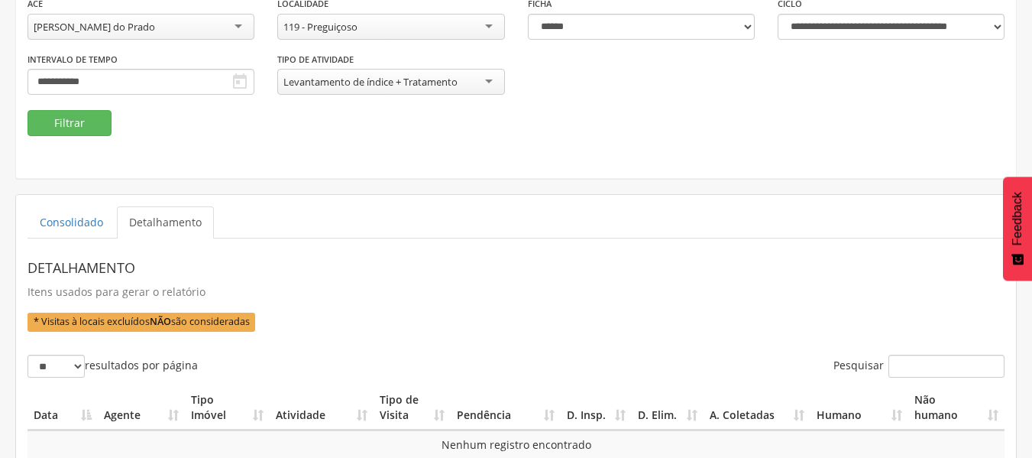
click at [160, 227] on link "Detalhamento" at bounding box center [165, 222] width 97 height 32
click at [85, 280] on header "Detalhamento" at bounding box center [392, 267] width 730 height 27
click at [84, 225] on link "Consolidado" at bounding box center [71, 222] width 88 height 32
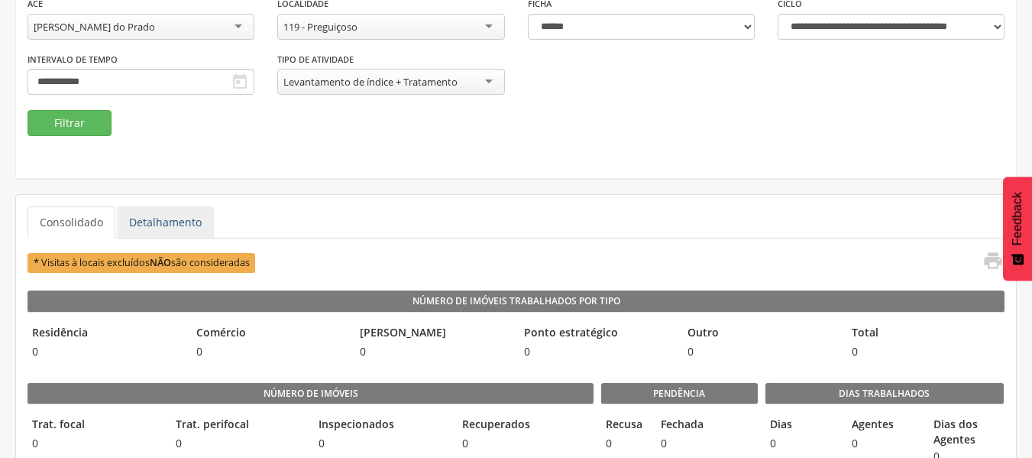
click at [199, 219] on link "Detalhamento" at bounding box center [165, 222] width 97 height 32
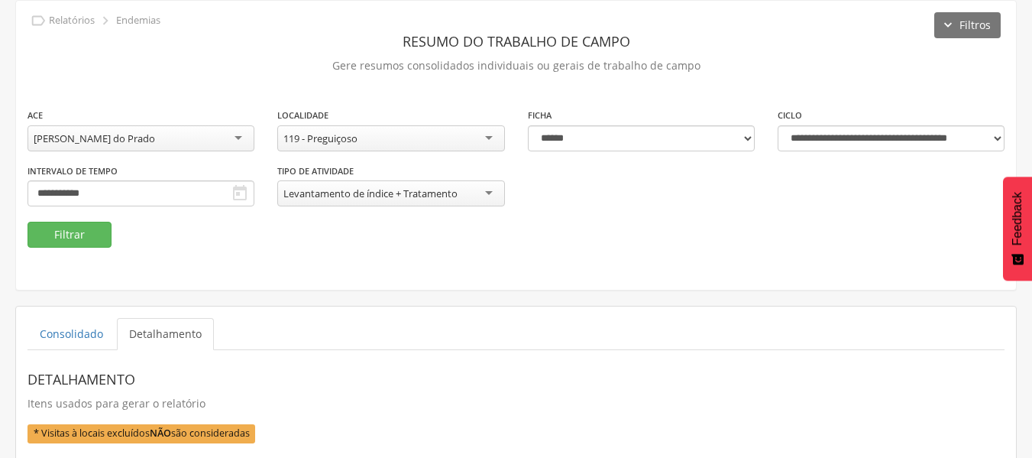
scroll to position [60, 0]
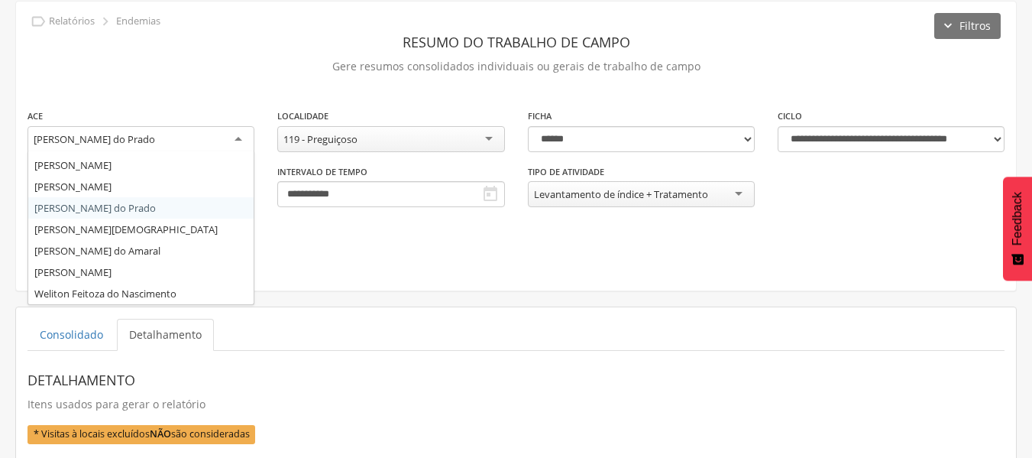
click at [242, 140] on div "[PERSON_NAME] do Prado" at bounding box center [140, 139] width 227 height 27
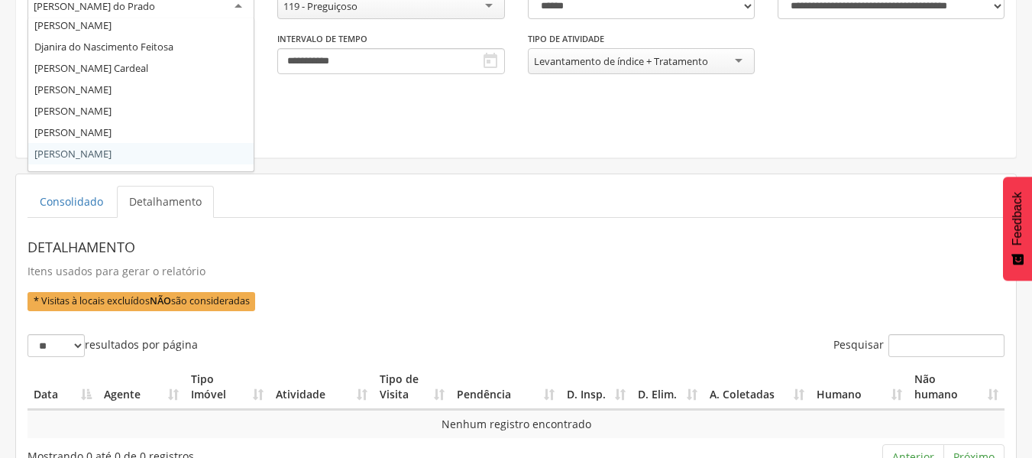
scroll to position [0, 0]
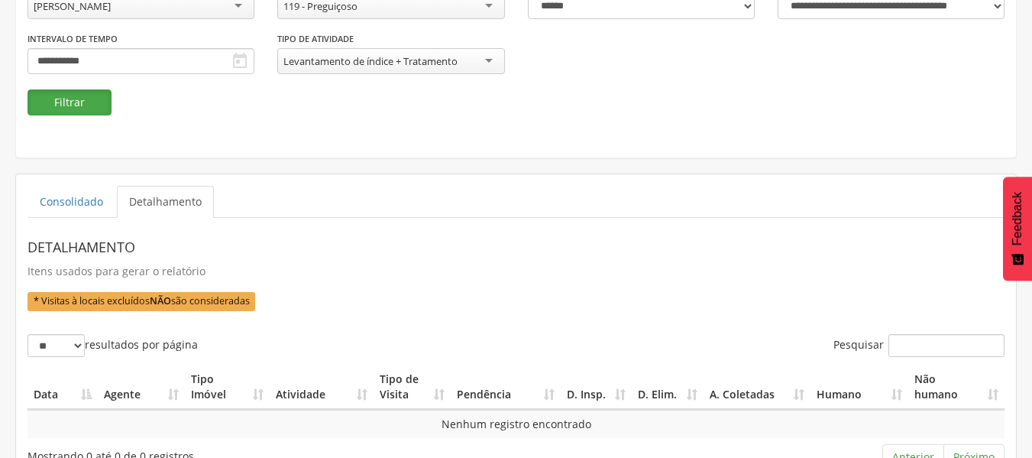
click at [90, 93] on button "Filtrar" at bounding box center [69, 102] width 84 height 26
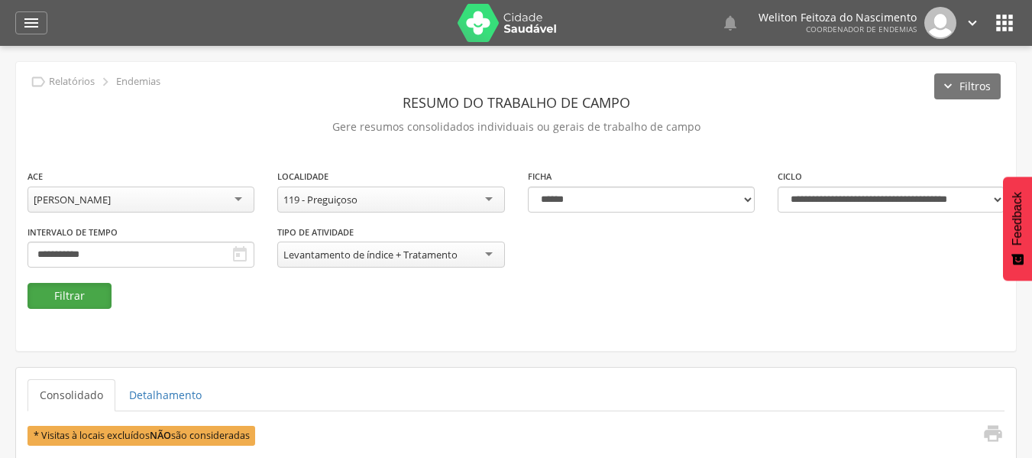
click at [89, 289] on button "Filtrar" at bounding box center [69, 296] width 84 height 26
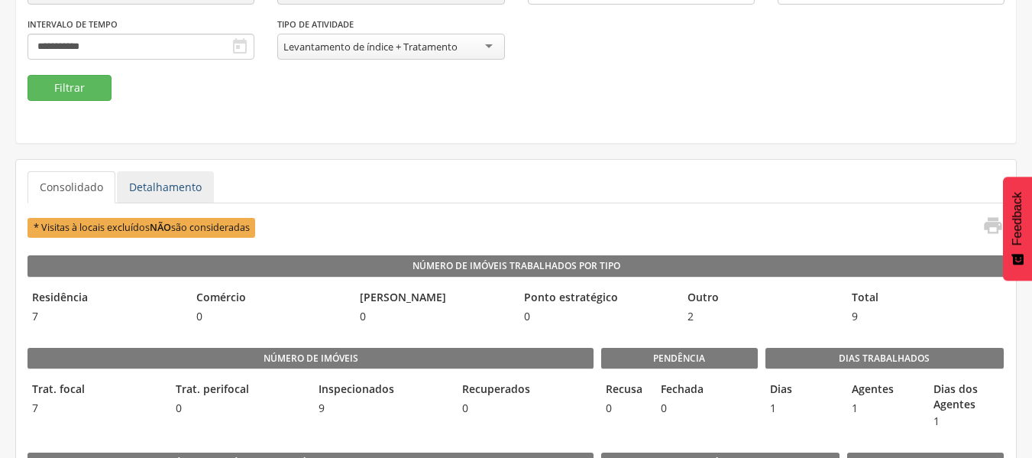
scroll to position [209, 0]
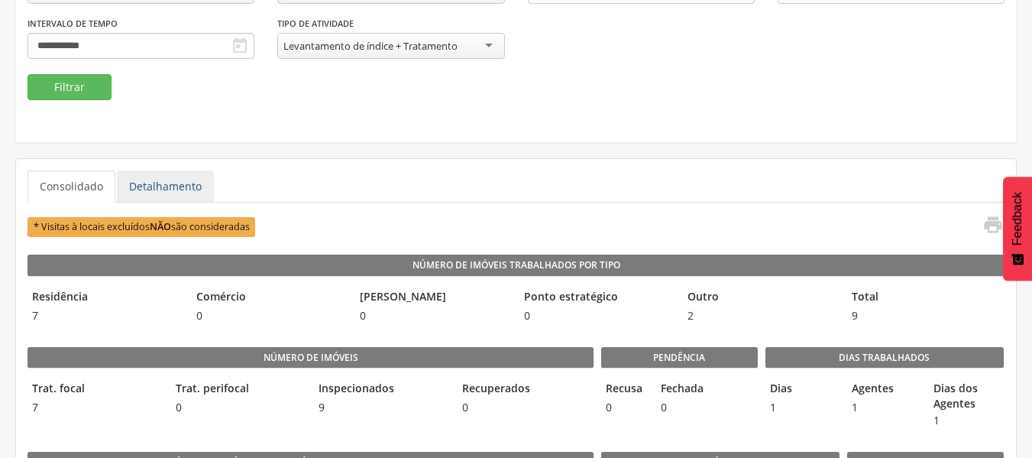
click at [177, 185] on link "Detalhamento" at bounding box center [165, 186] width 97 height 32
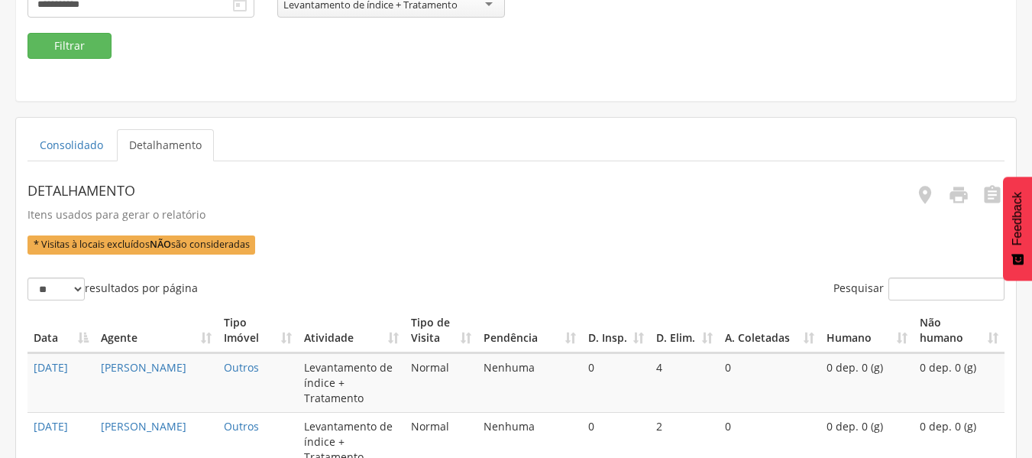
scroll to position [254, 0]
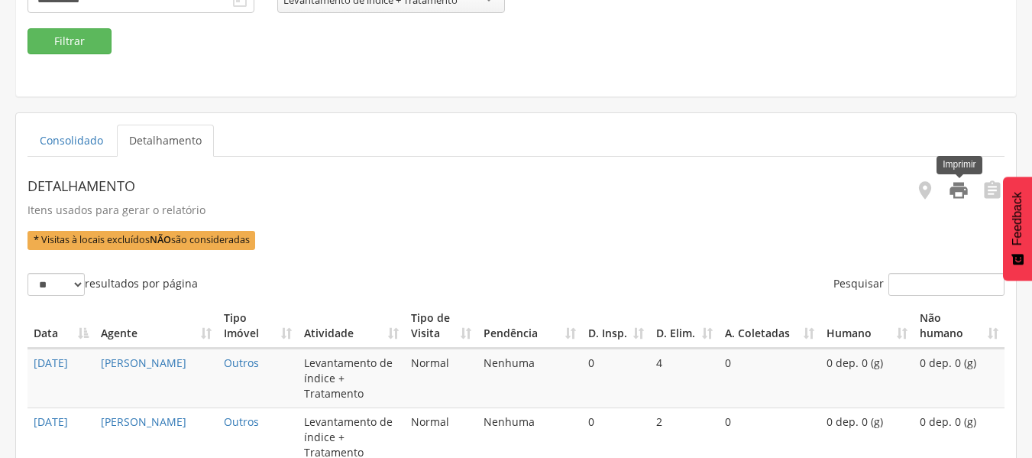
click at [956, 199] on icon "" at bounding box center [958, 189] width 21 height 21
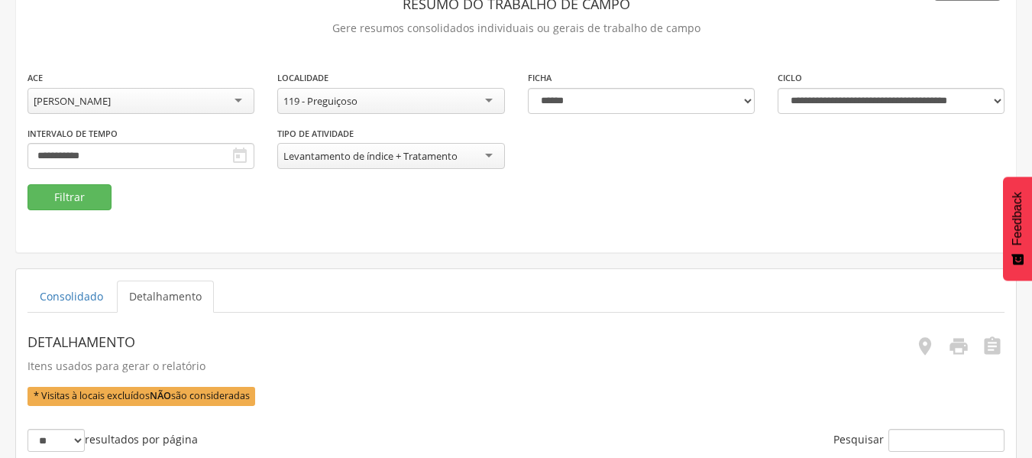
scroll to position [92, 0]
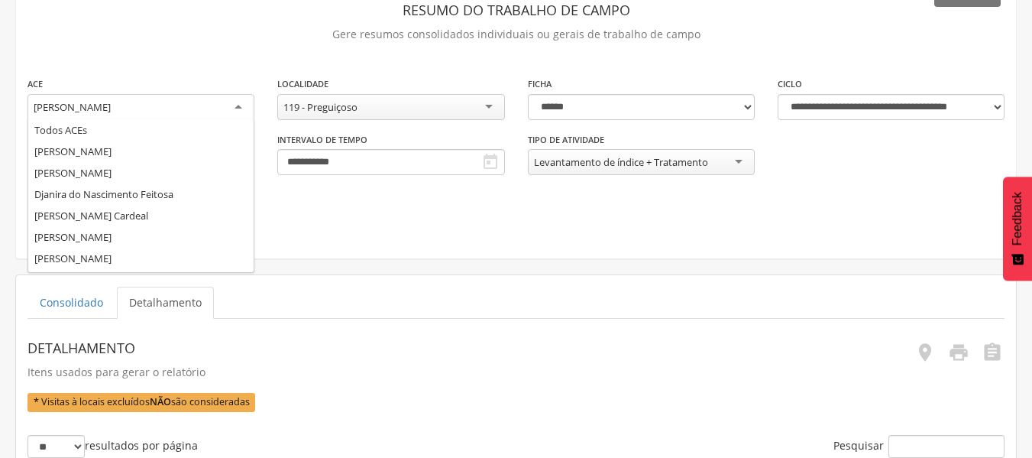
click at [239, 109] on div "[PERSON_NAME]" at bounding box center [140, 107] width 227 height 27
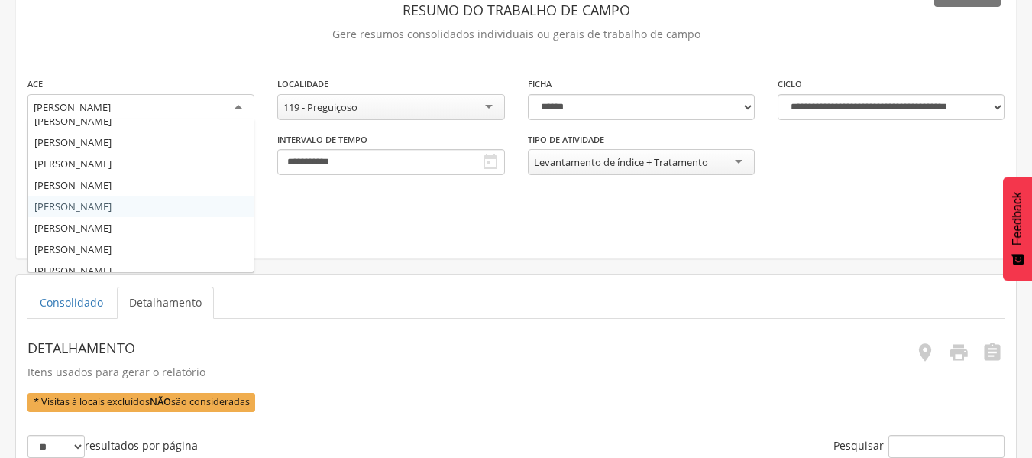
scroll to position [138, 0]
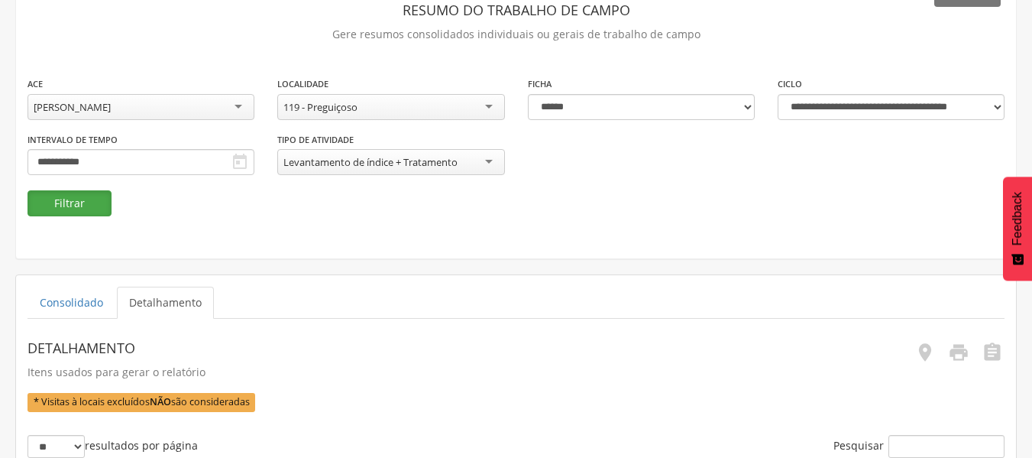
click at [77, 207] on button "Filtrar" at bounding box center [69, 203] width 84 height 26
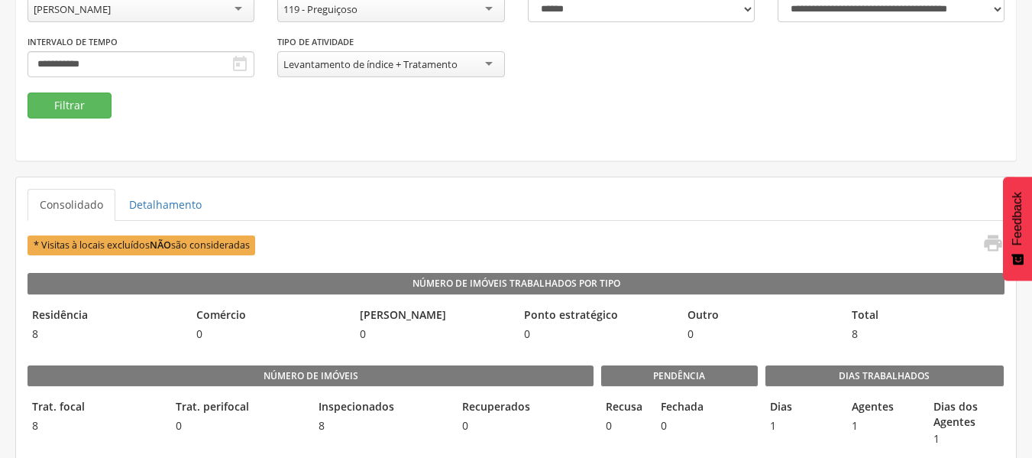
scroll to position [194, 0]
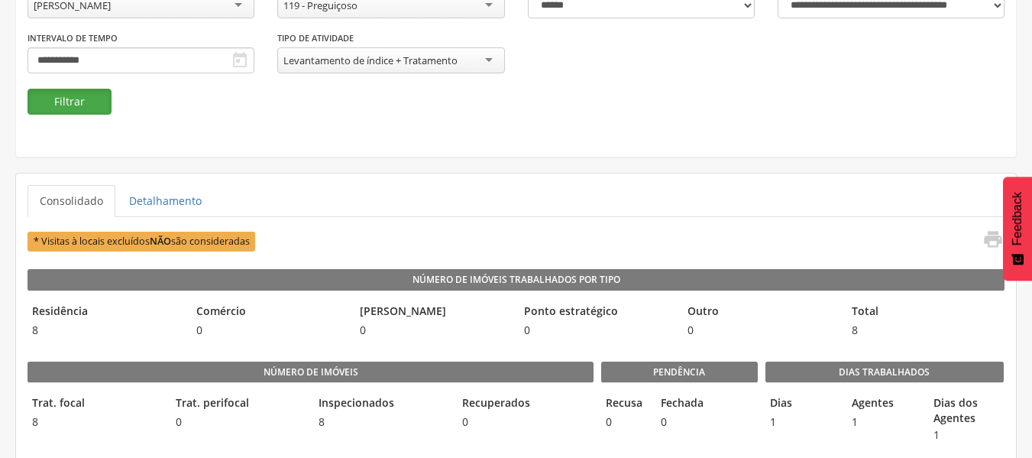
click at [85, 105] on button "Filtrar" at bounding box center [69, 102] width 84 height 26
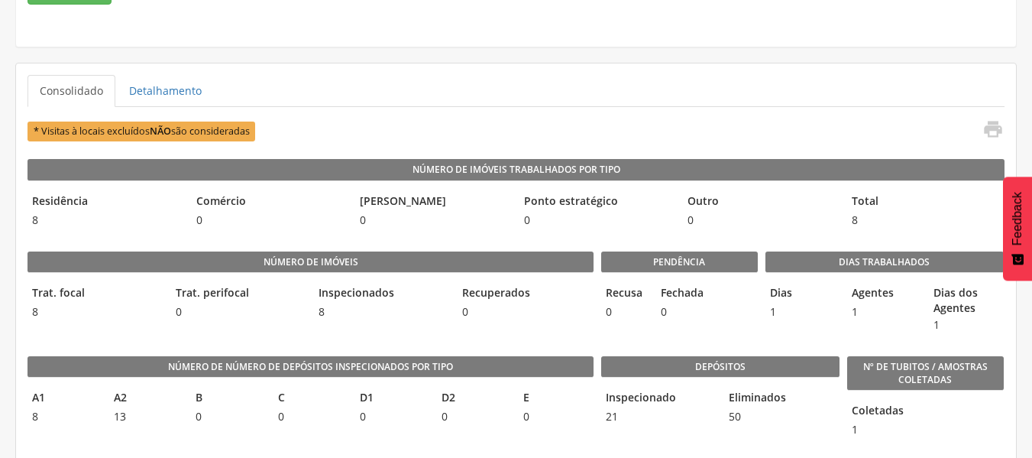
scroll to position [305, 0]
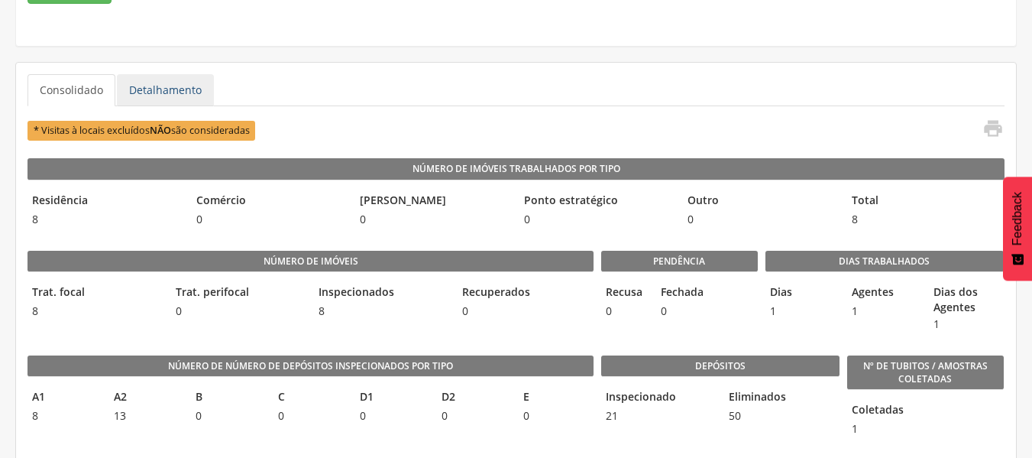
click at [170, 89] on link "Detalhamento" at bounding box center [165, 90] width 97 height 32
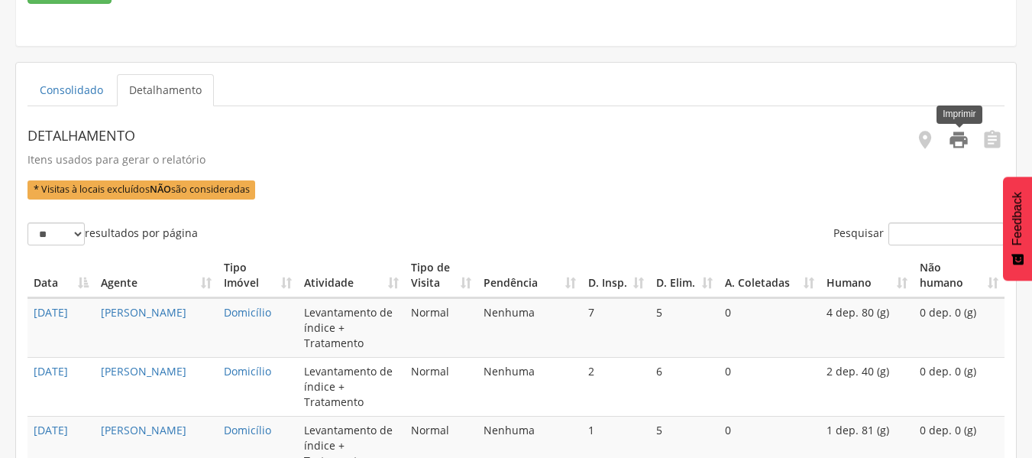
click at [959, 144] on icon "" at bounding box center [958, 139] width 21 height 21
